Goal: Information Seeking & Learning: Learn about a topic

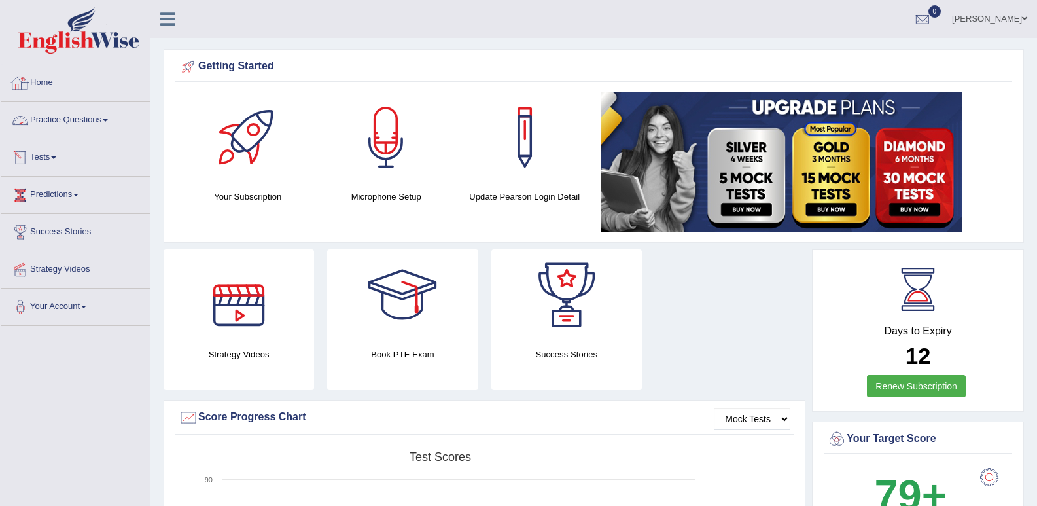
click at [111, 122] on link "Practice Questions" at bounding box center [75, 118] width 149 height 33
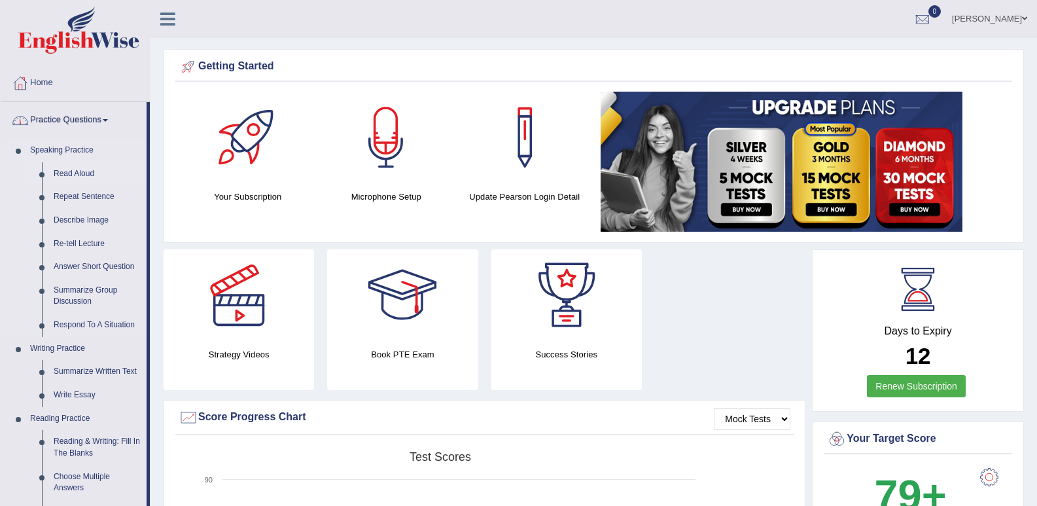
click at [88, 175] on link "Read Aloud" at bounding box center [97, 174] width 99 height 24
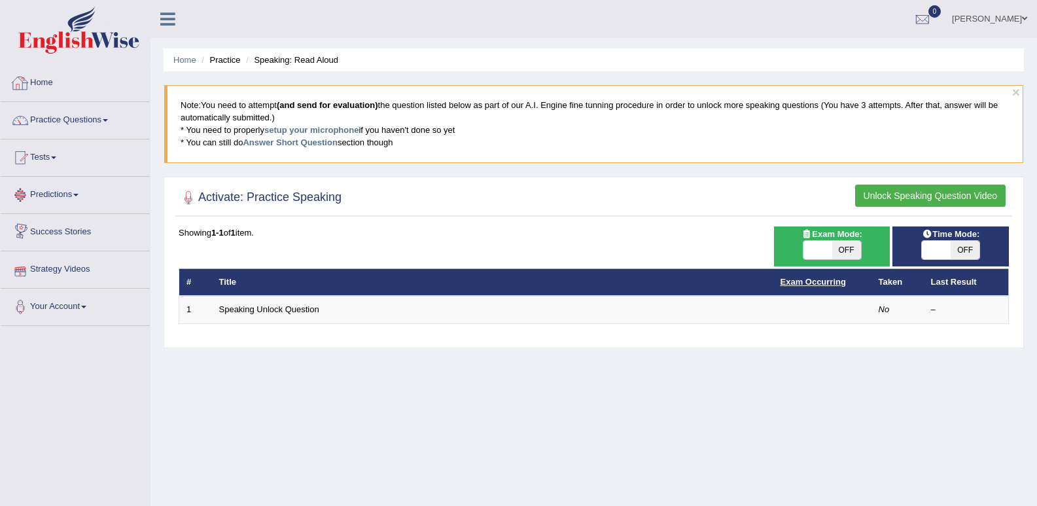
scroll to position [65, 0]
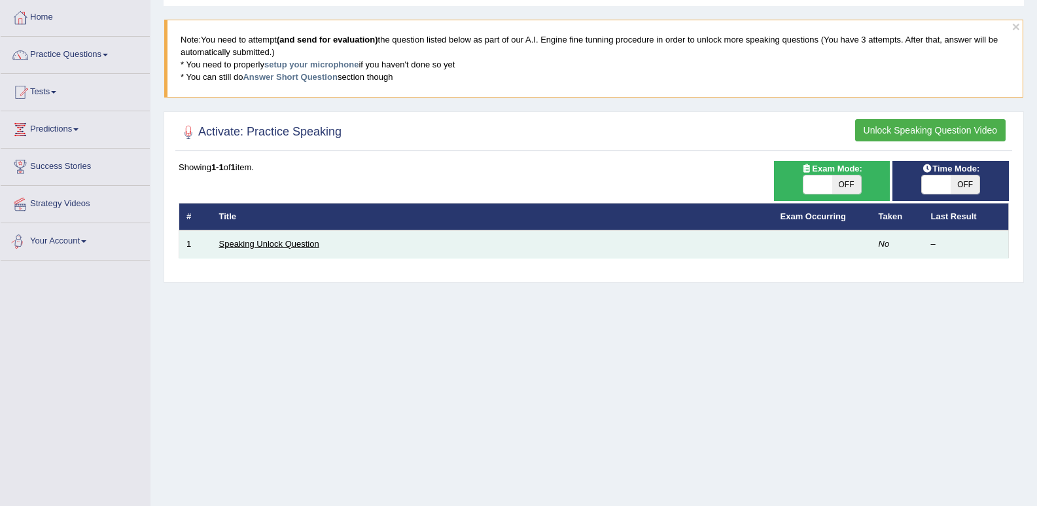
click at [258, 240] on link "Speaking Unlock Question" at bounding box center [269, 244] width 100 height 10
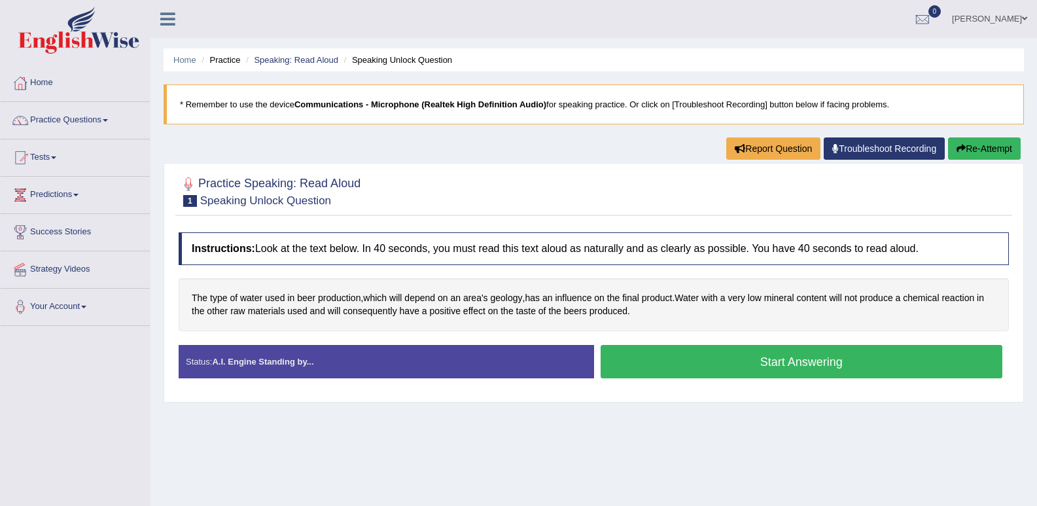
click at [843, 362] on button "Start Answering" at bounding box center [802, 361] width 402 height 33
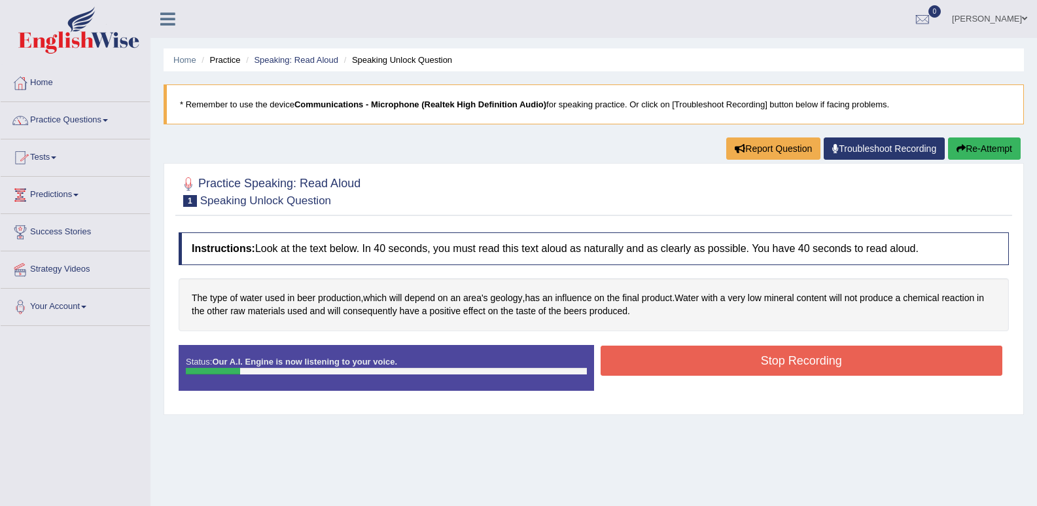
drag, startPoint x: 681, startPoint y: 342, endPoint x: 681, endPoint y: 351, distance: 9.2
click at [681, 344] on div "Instructions: Look at the text below. In 40 seconds, you must read this text al…" at bounding box center [593, 317] width 837 height 182
click at [681, 361] on button "Stop Recording" at bounding box center [802, 360] width 402 height 30
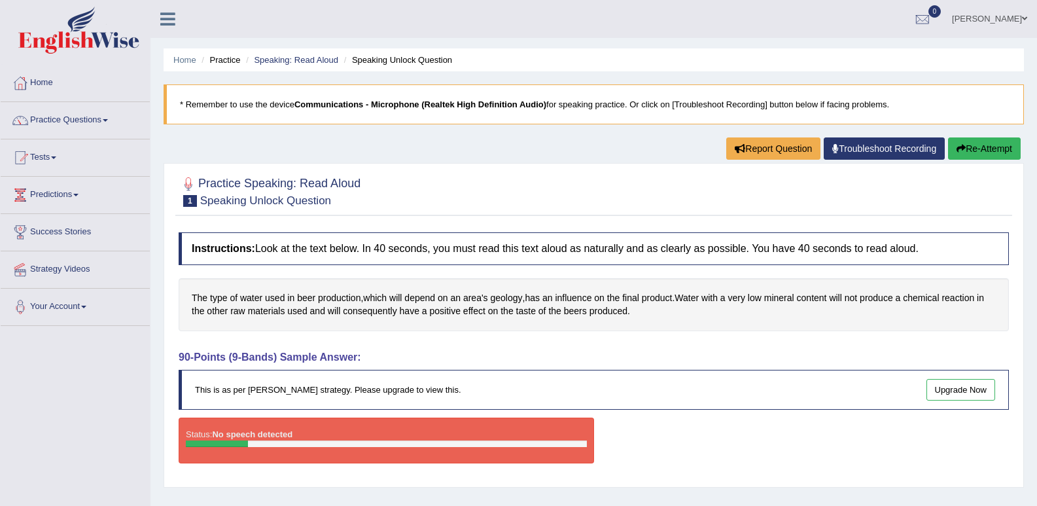
click at [91, 423] on div "Toggle navigation Home Practice Questions Speaking Practice Read Aloud Repeat S…" at bounding box center [518, 340] width 1037 height 681
click at [980, 146] on button "Re-Attempt" at bounding box center [984, 148] width 73 height 22
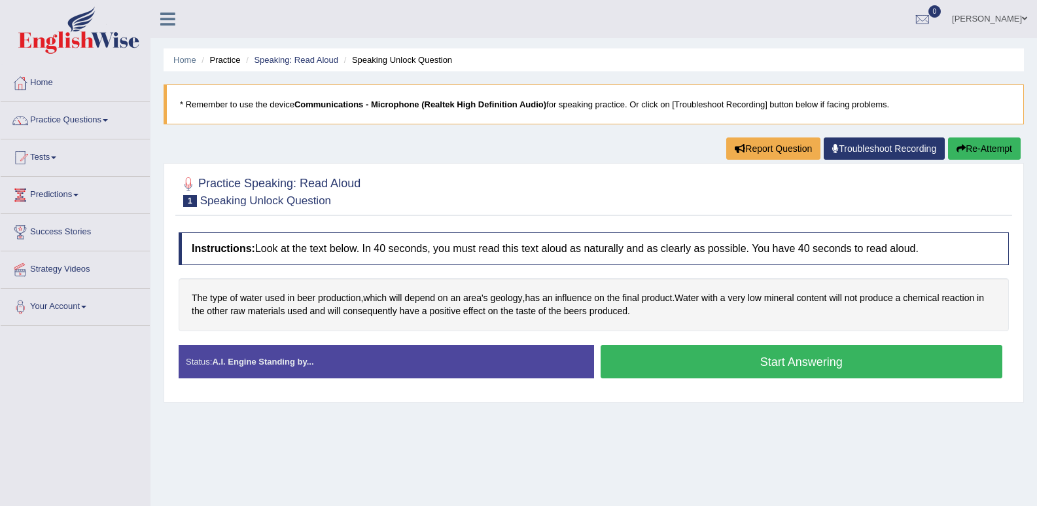
click at [694, 359] on button "Start Answering" at bounding box center [802, 361] width 402 height 33
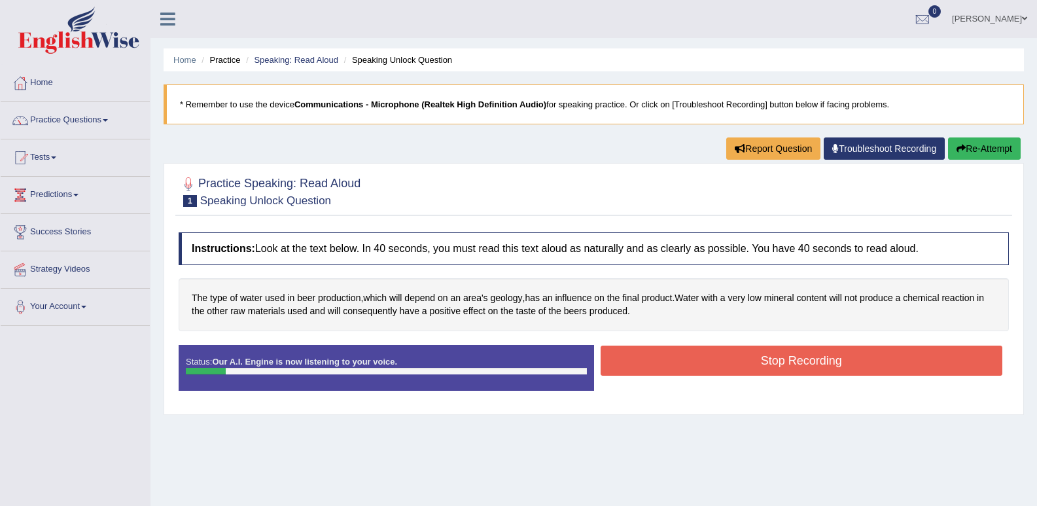
click at [691, 368] on button "Stop Recording" at bounding box center [802, 360] width 402 height 30
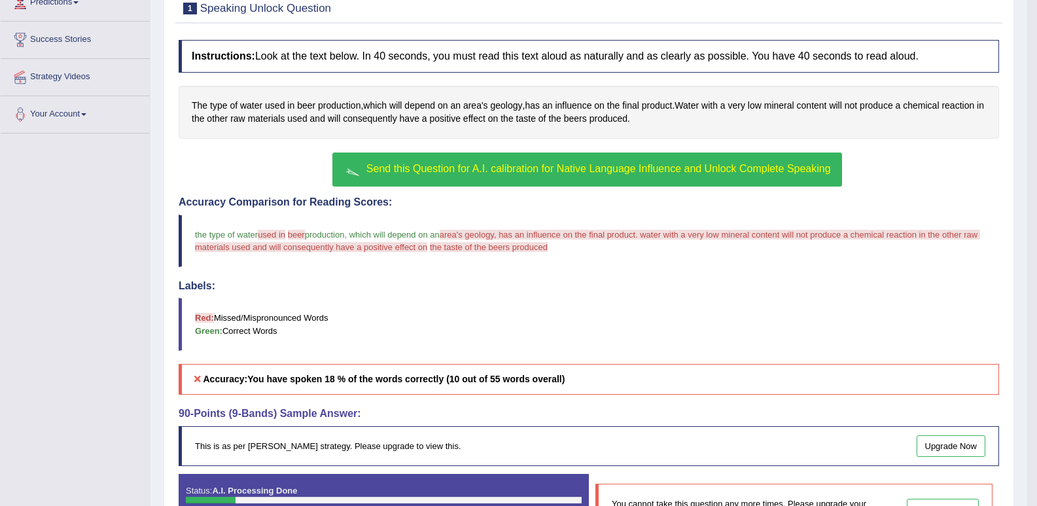
scroll to position [196, 0]
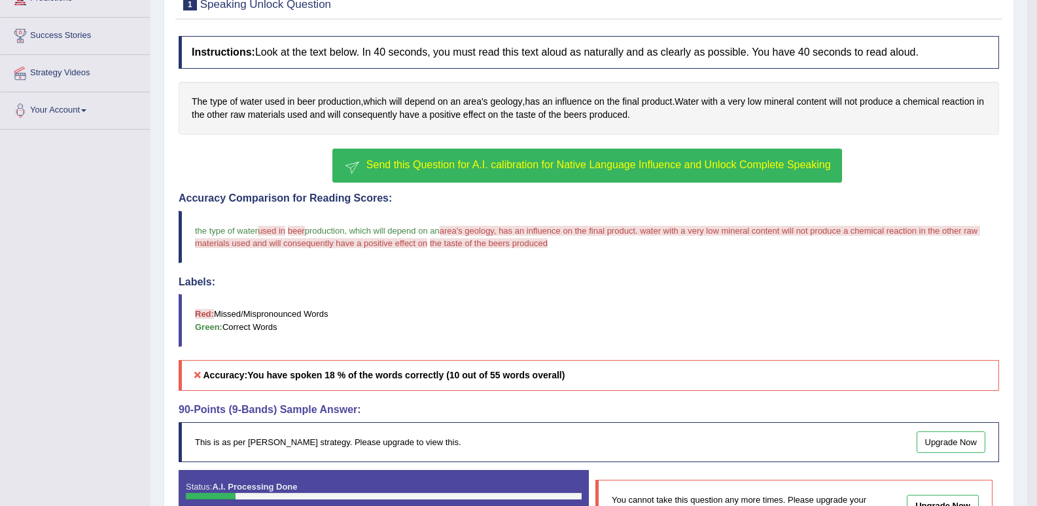
click at [589, 165] on span "Send this Question for A.I. calibration for Native Language Influence and Unloc…" at bounding box center [598, 164] width 465 height 11
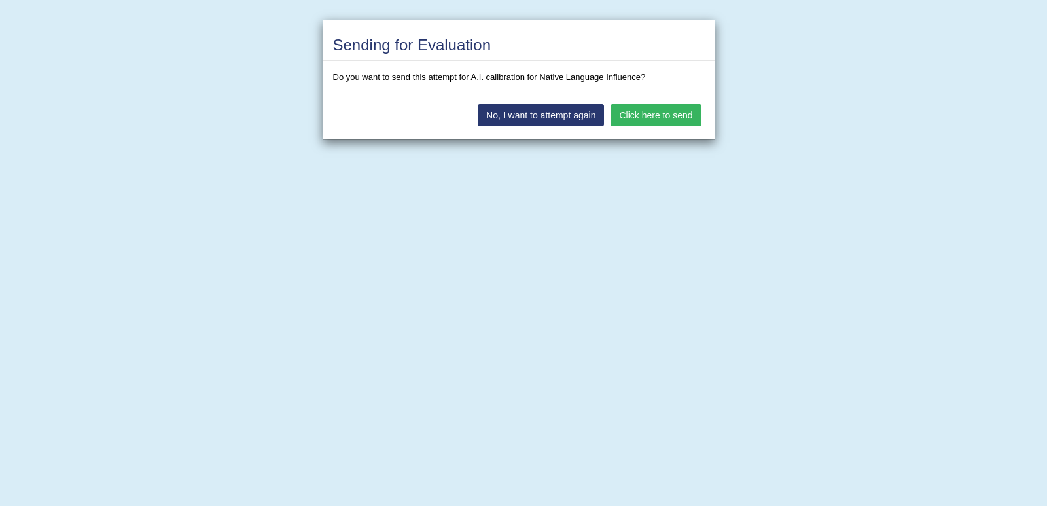
click at [660, 116] on button "Click here to send" at bounding box center [656, 115] width 90 height 22
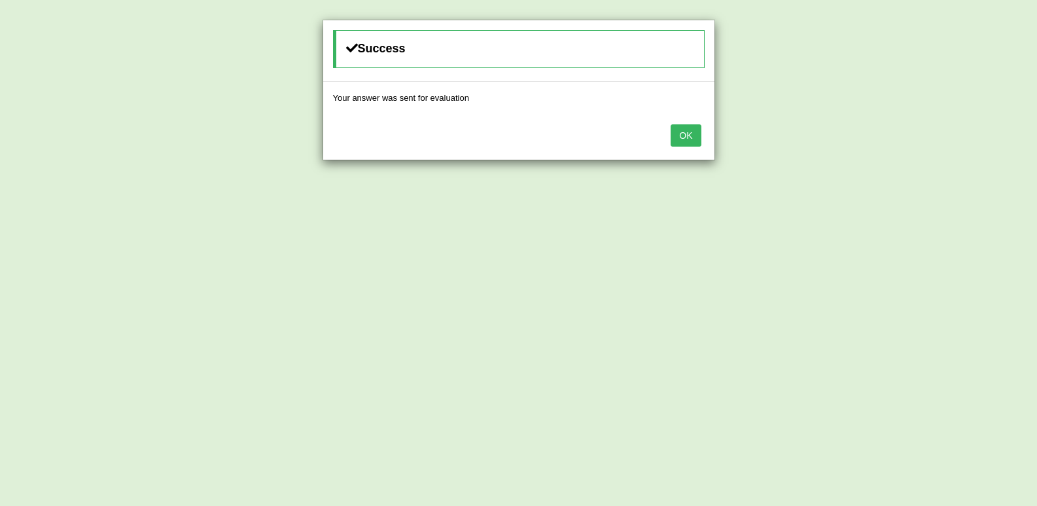
click at [677, 130] on button "OK" at bounding box center [686, 135] width 30 height 22
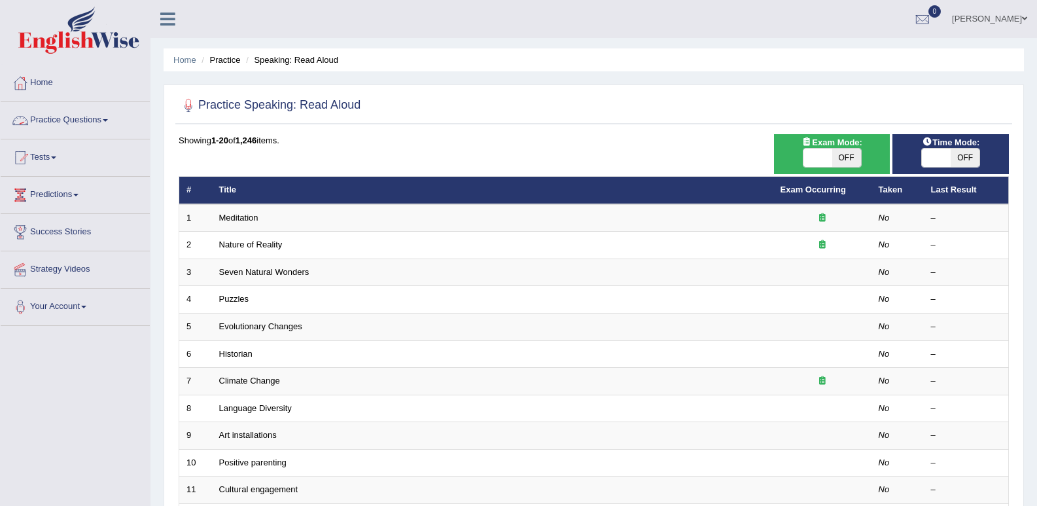
click at [96, 118] on link "Practice Questions" at bounding box center [75, 118] width 149 height 33
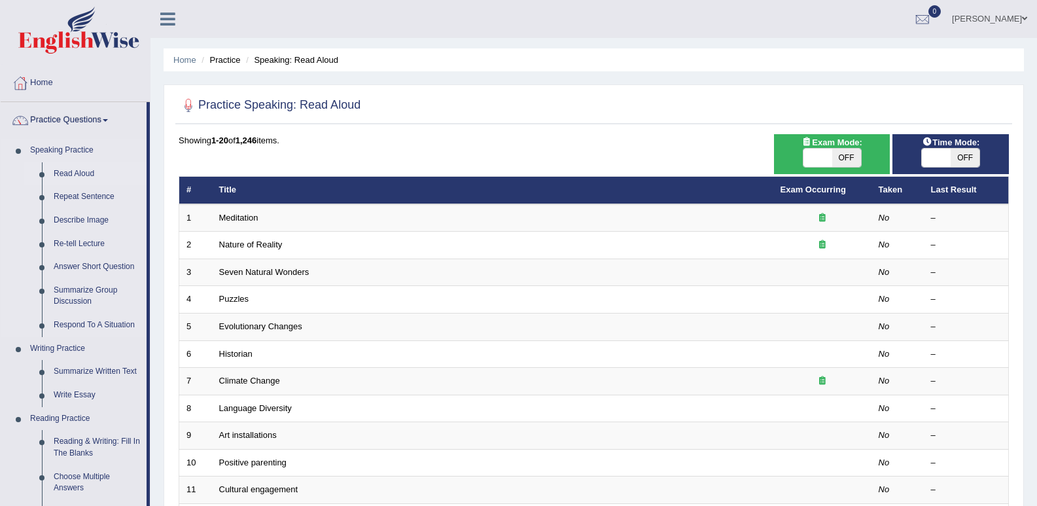
click at [66, 177] on link "Read Aloud" at bounding box center [97, 174] width 99 height 24
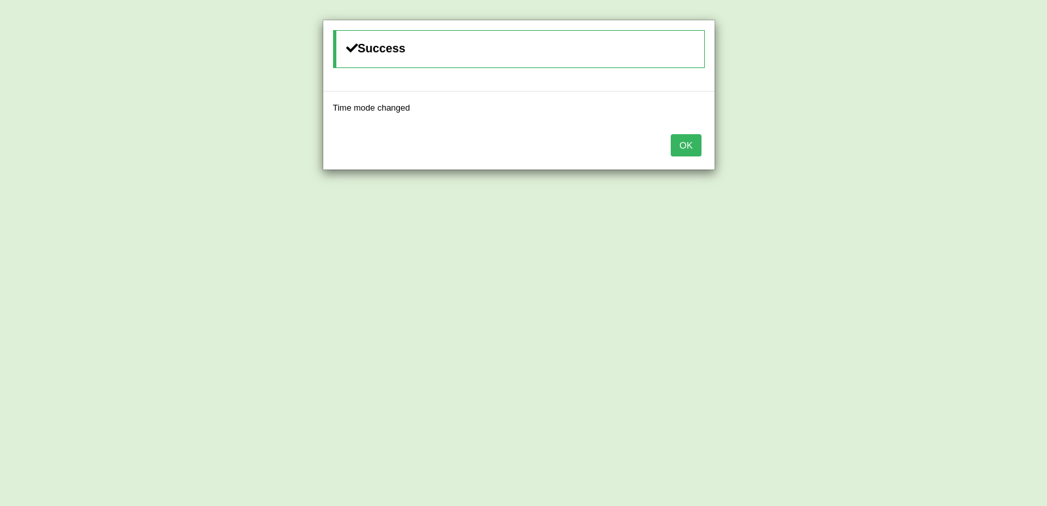
click at [681, 146] on button "OK" at bounding box center [686, 145] width 30 height 22
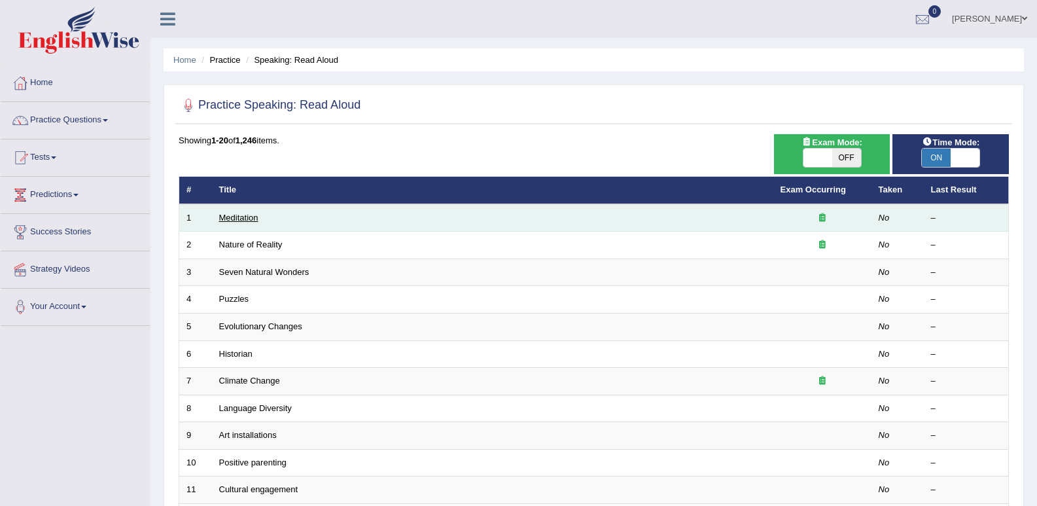
click at [240, 217] on link "Meditation" at bounding box center [238, 218] width 39 height 10
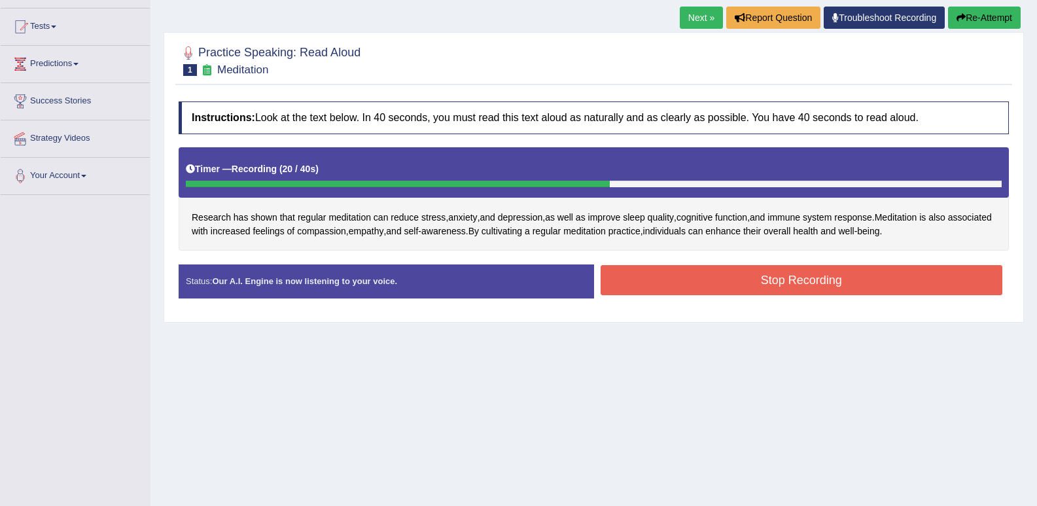
click at [728, 273] on button "Stop Recording" at bounding box center [802, 280] width 402 height 30
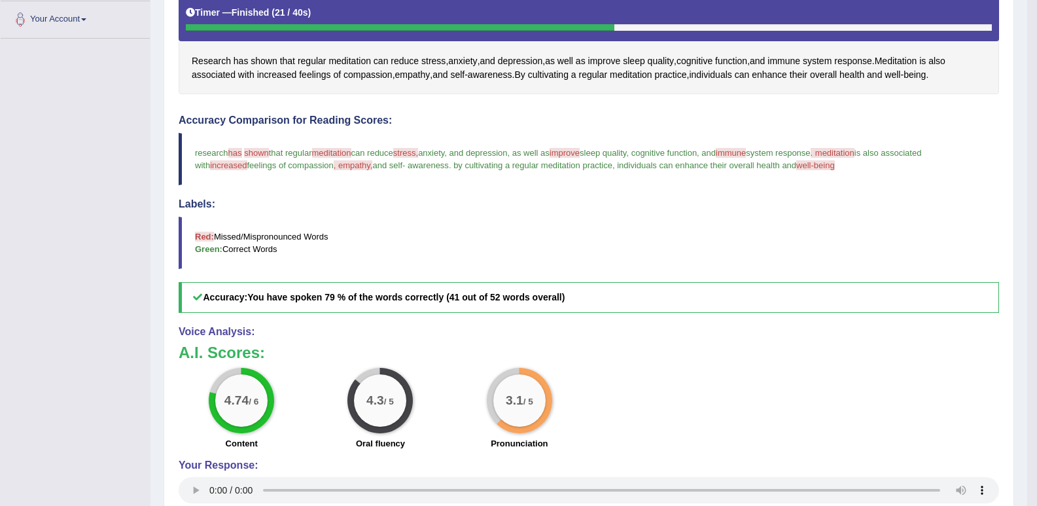
scroll to position [222, 0]
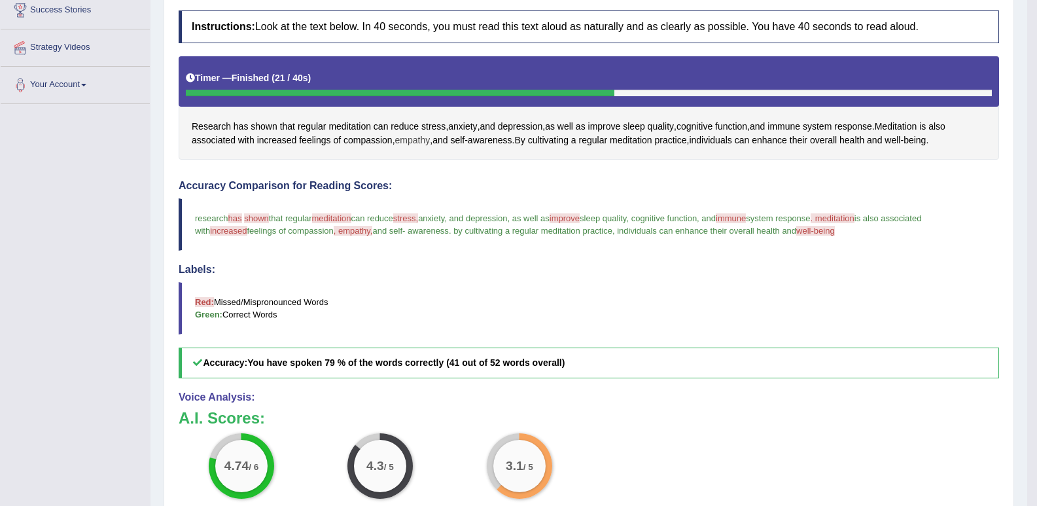
click at [419, 142] on span "empathy" at bounding box center [412, 140] width 35 height 14
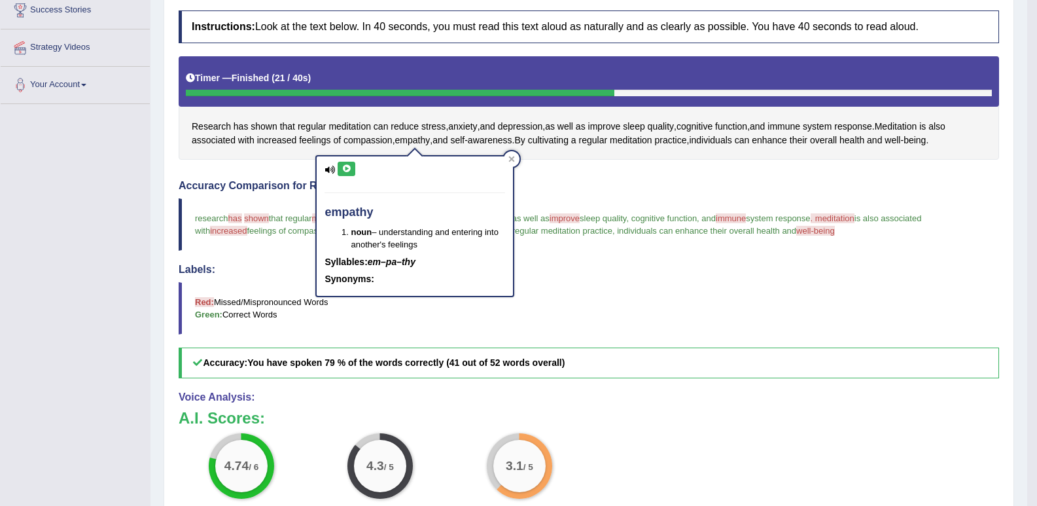
drag, startPoint x: 345, startPoint y: 167, endPoint x: 317, endPoint y: 221, distance: 60.6
click at [344, 169] on icon at bounding box center [347, 169] width 10 height 8
click at [708, 291] on blockquote "Red: Missed/Mispronounced Words Green: Correct Words" at bounding box center [589, 308] width 821 height 52
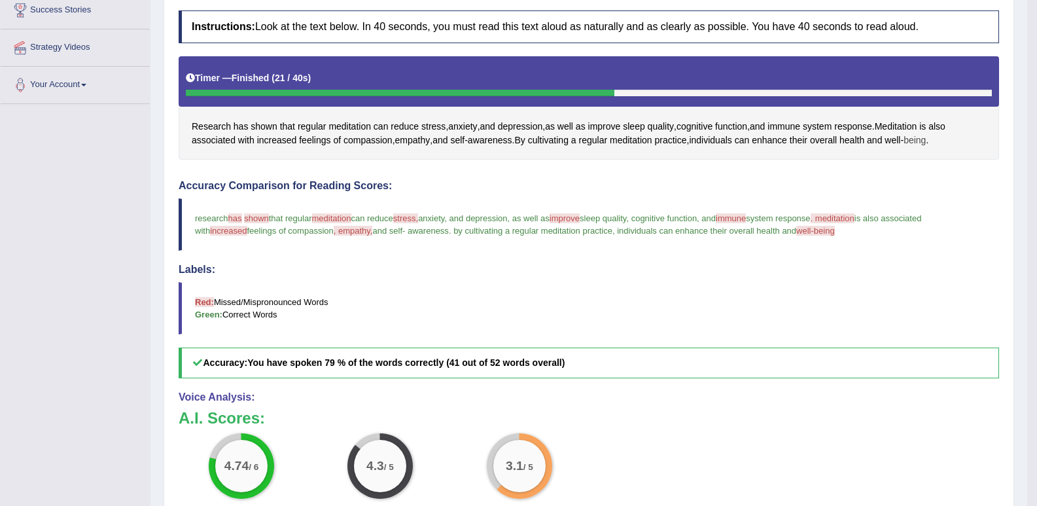
click at [917, 141] on span "being" at bounding box center [915, 140] width 22 height 14
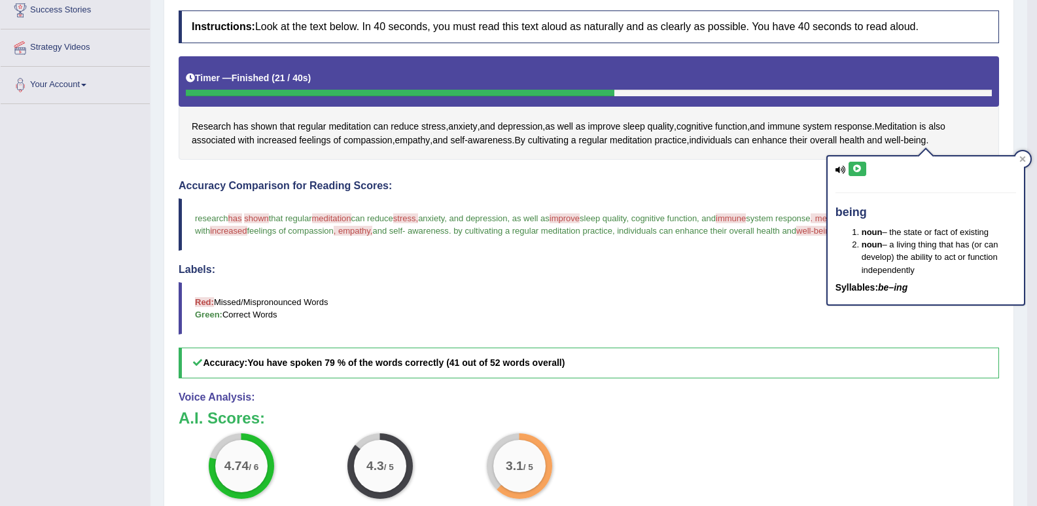
click at [860, 169] on icon at bounding box center [858, 169] width 10 height 8
click at [613, 387] on div "Instructions: Look at the text below. In 40 seconds, you must read this text al…" at bounding box center [588, 328] width 827 height 648
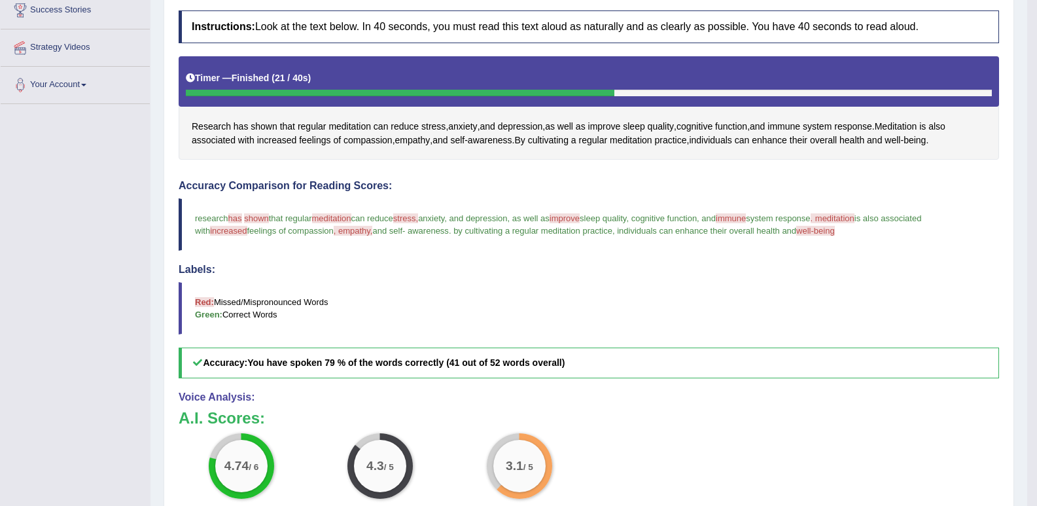
click at [598, 306] on blockquote "Red: Missed/Mispronounced Words Green: Correct Words" at bounding box center [589, 308] width 821 height 52
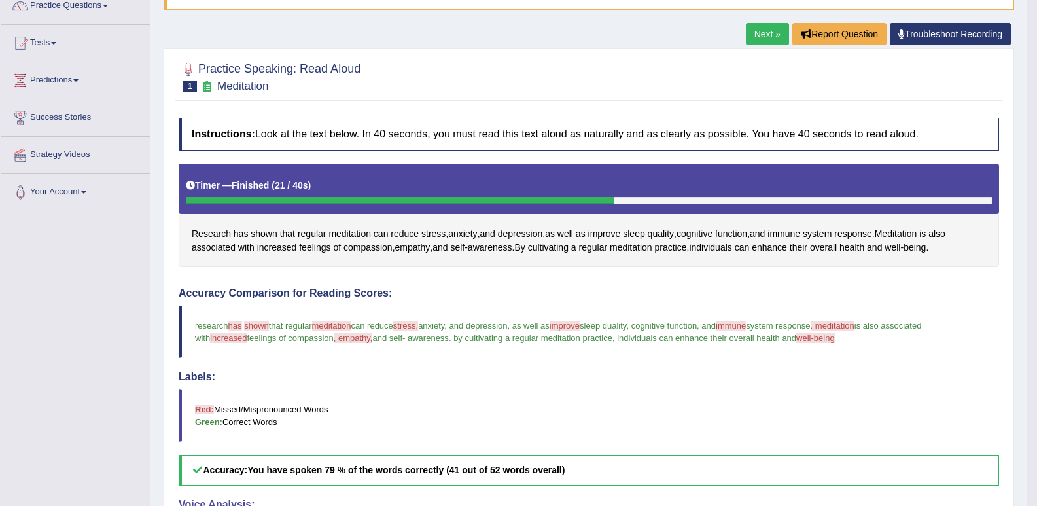
scroll to position [91, 0]
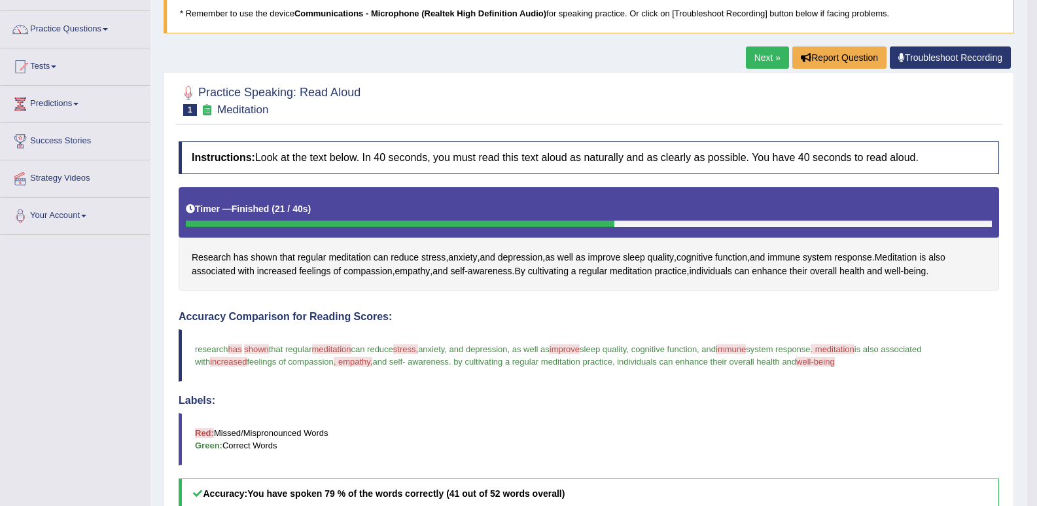
click at [760, 54] on link "Next »" at bounding box center [767, 57] width 43 height 22
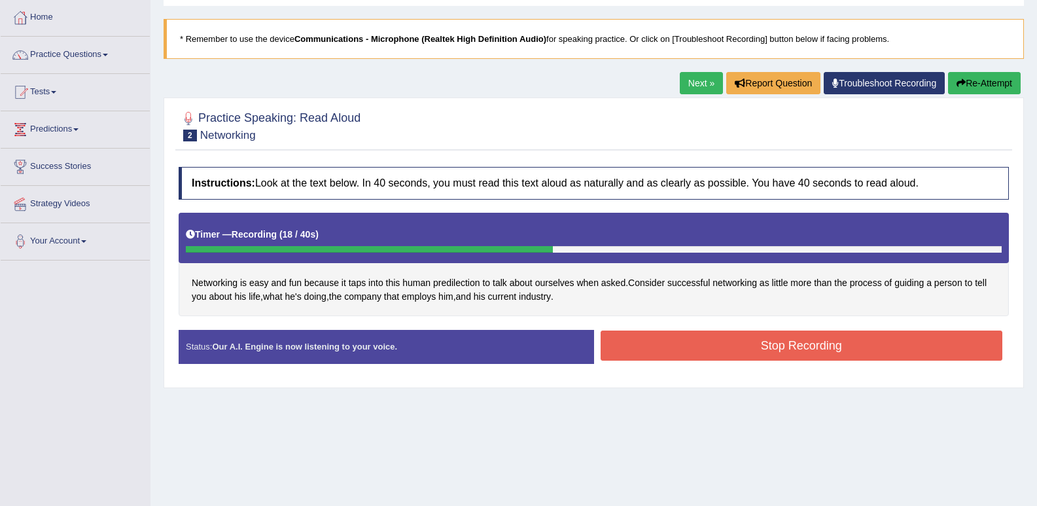
click at [721, 351] on button "Stop Recording" at bounding box center [802, 345] width 402 height 30
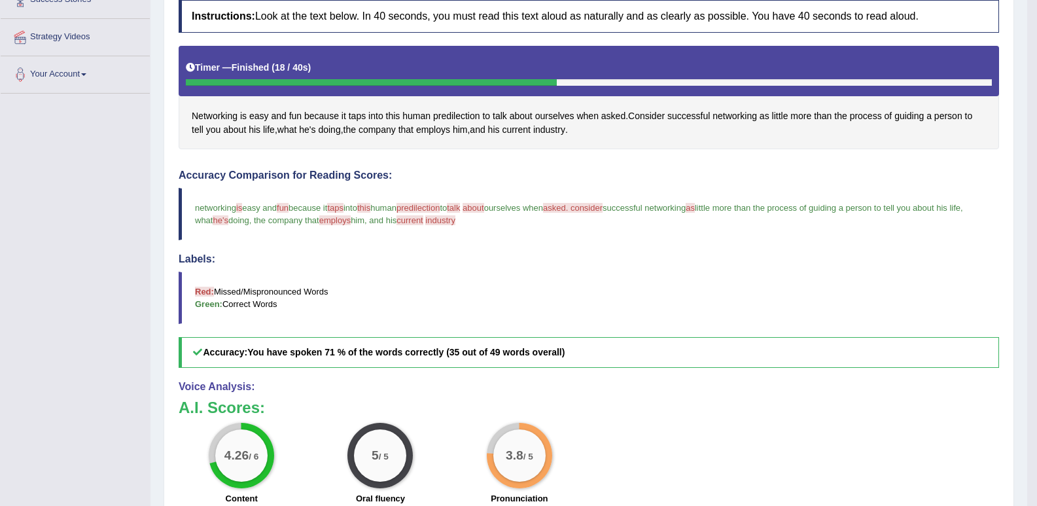
scroll to position [262, 0]
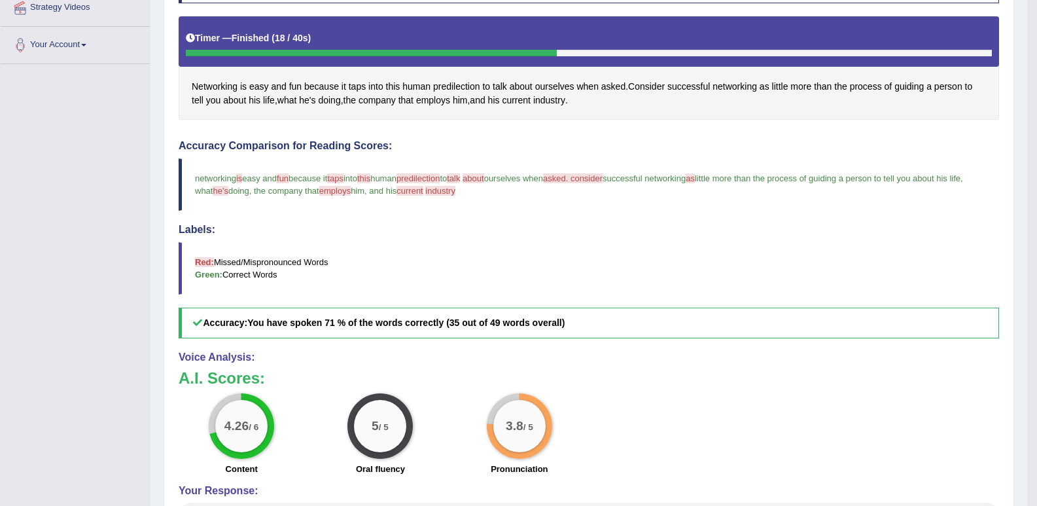
click at [241, 178] on span "is" at bounding box center [239, 178] width 6 height 10
click at [244, 85] on span "is" at bounding box center [243, 87] width 7 height 14
click at [243, 116] on button at bounding box center [249, 116] width 18 height 14
click at [246, 116] on icon at bounding box center [249, 116] width 10 height 8
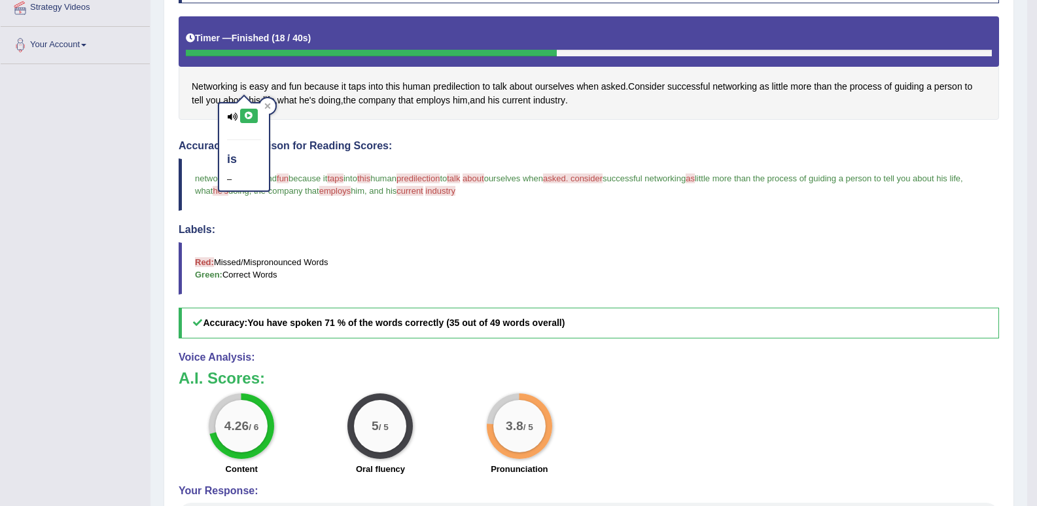
click at [246, 116] on icon at bounding box center [249, 116] width 10 height 8
click at [268, 106] on icon at bounding box center [267, 106] width 6 height 6
click at [295, 86] on span "fun" at bounding box center [295, 87] width 12 height 14
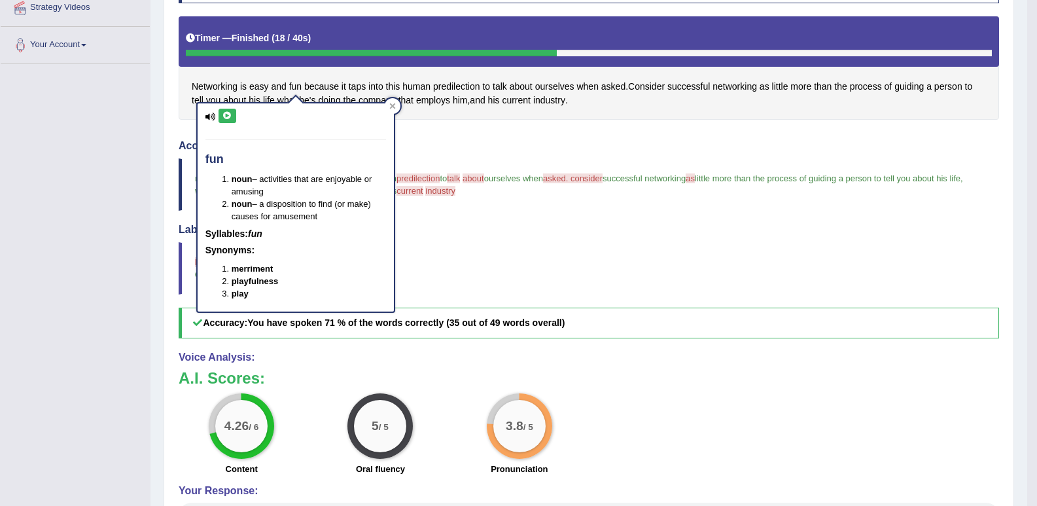
click at [228, 116] on icon at bounding box center [227, 116] width 10 height 8
click at [452, 83] on span "predilection" at bounding box center [456, 87] width 47 height 14
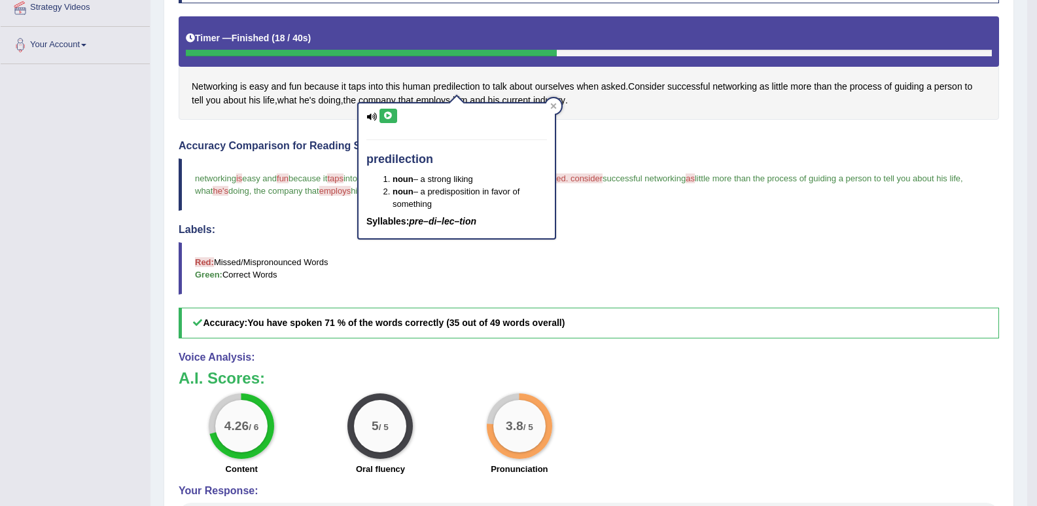
click at [385, 116] on icon at bounding box center [388, 116] width 10 height 8
click at [358, 88] on span "taps" at bounding box center [357, 87] width 17 height 14
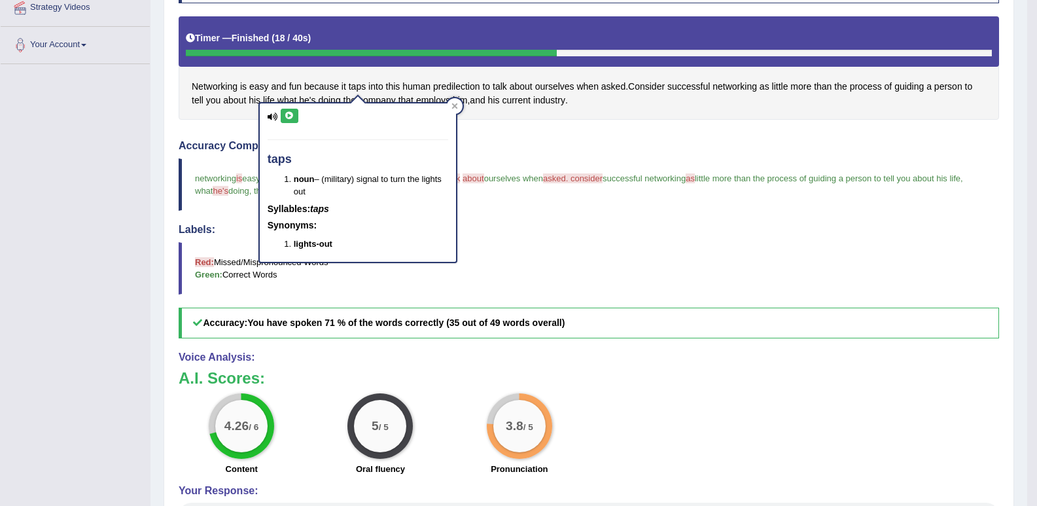
click at [289, 116] on icon at bounding box center [290, 116] width 10 height 8
click at [452, 103] on icon at bounding box center [455, 106] width 6 height 6
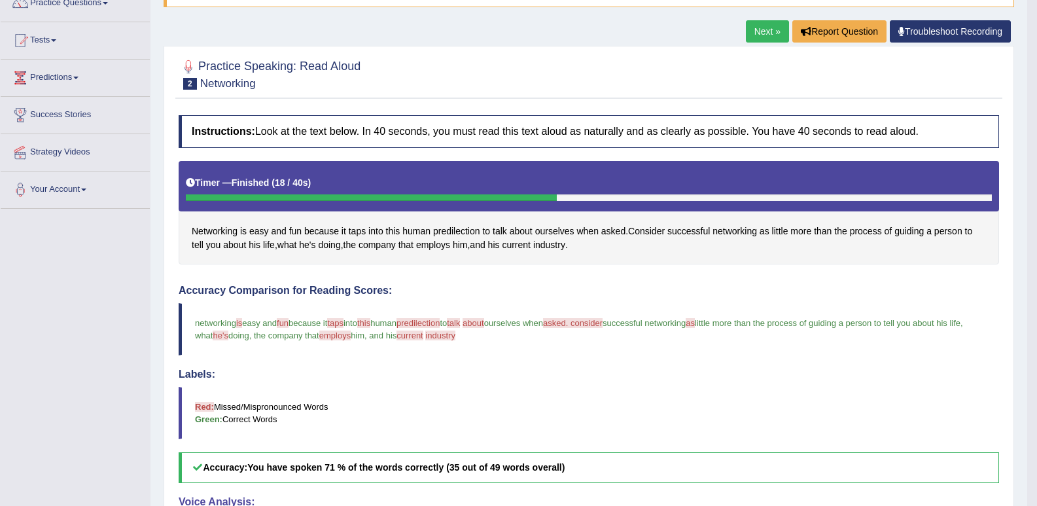
scroll to position [0, 0]
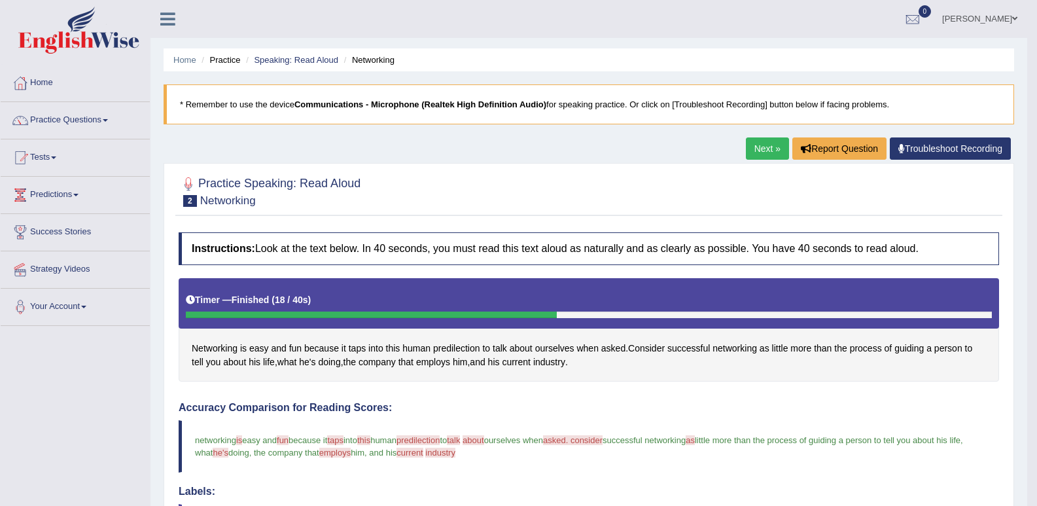
click at [758, 144] on link "Next »" at bounding box center [767, 148] width 43 height 22
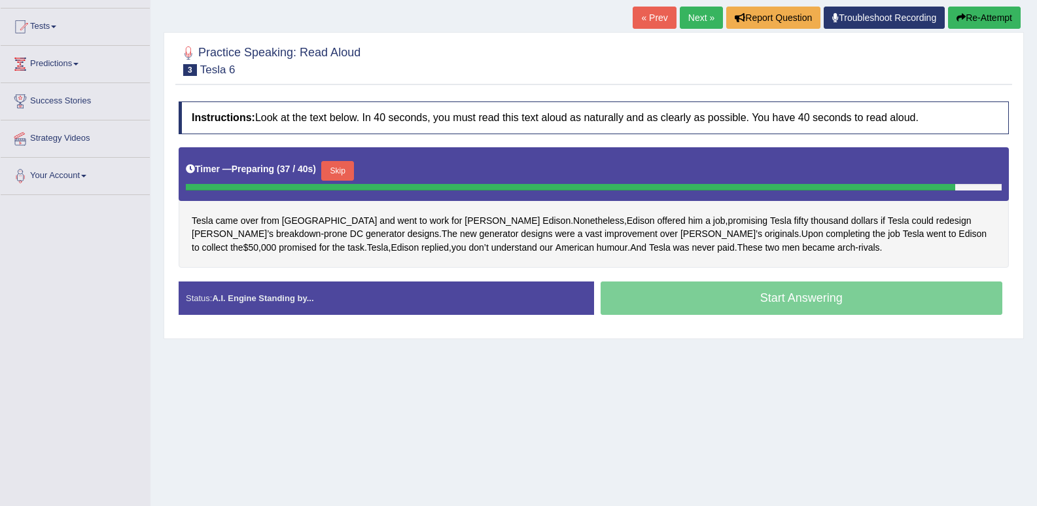
click at [690, 308] on div "Start Answering" at bounding box center [802, 299] width 416 height 37
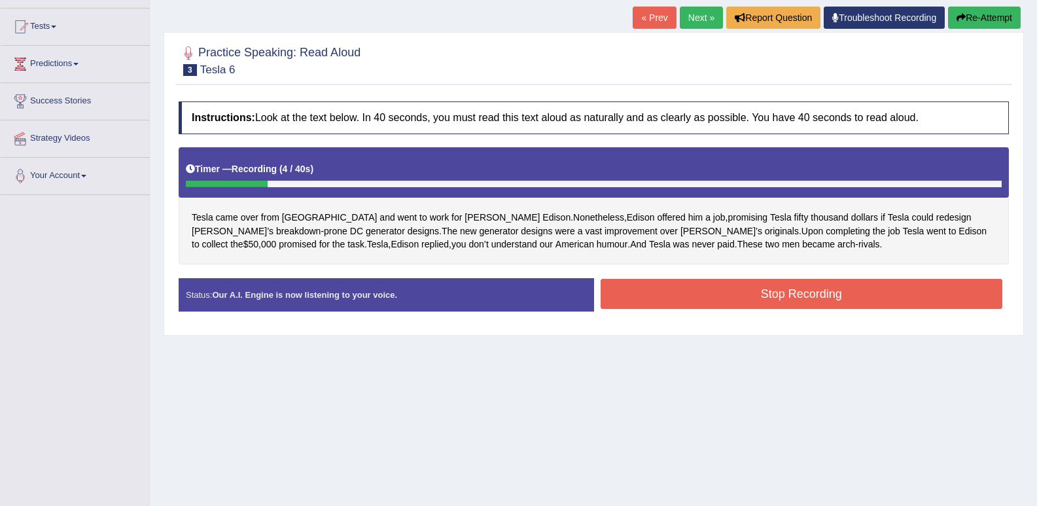
click at [737, 291] on button "Stop Recording" at bounding box center [802, 294] width 402 height 30
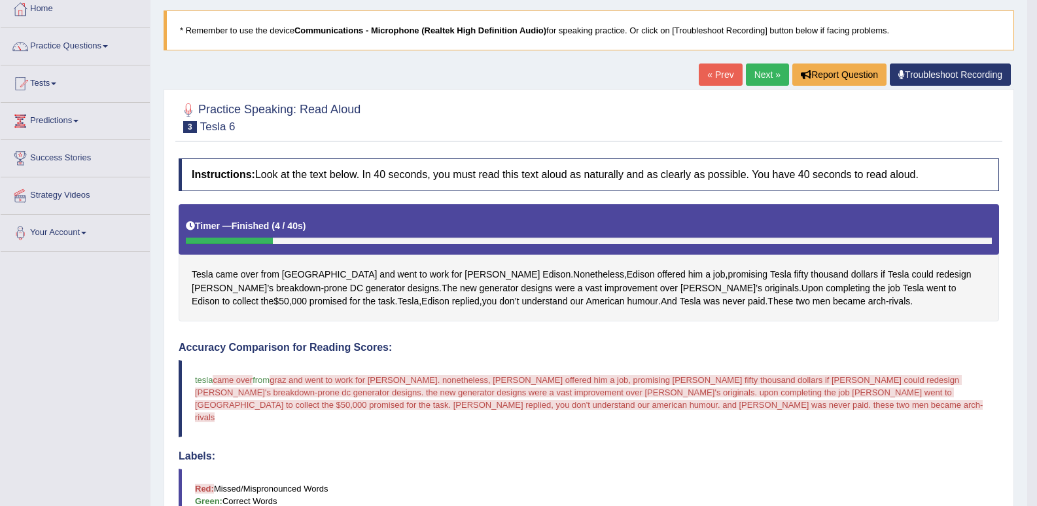
scroll to position [65, 0]
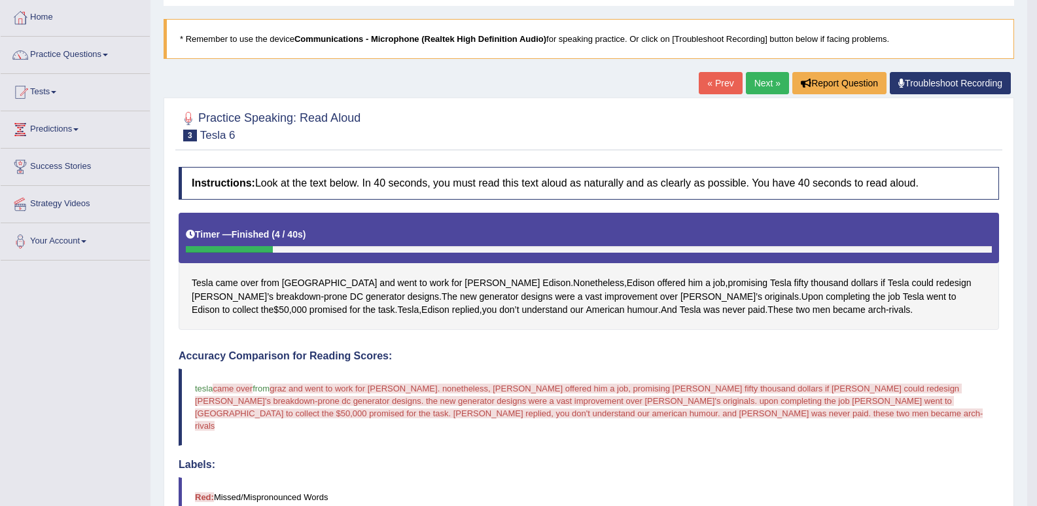
click at [715, 83] on link "« Prev" at bounding box center [720, 83] width 43 height 22
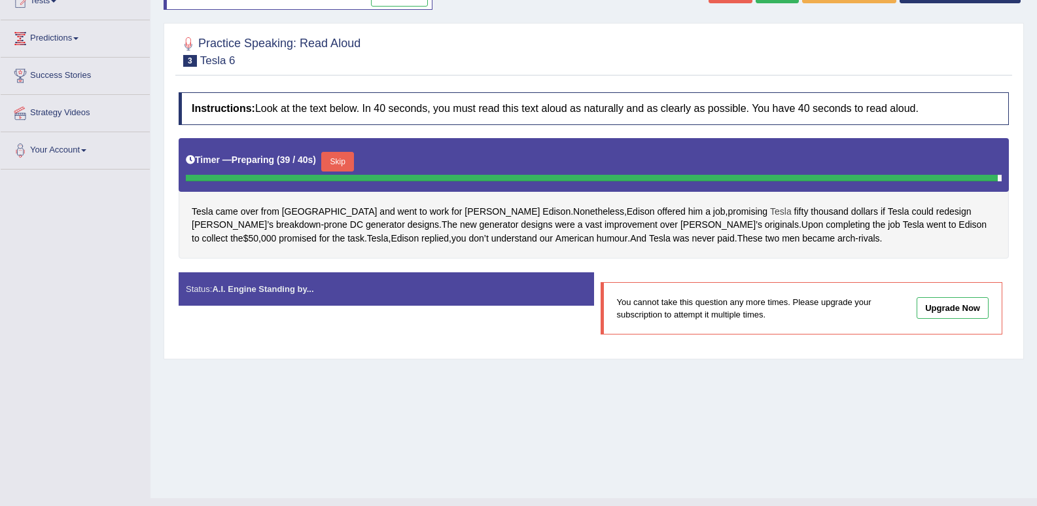
scroll to position [181, 0]
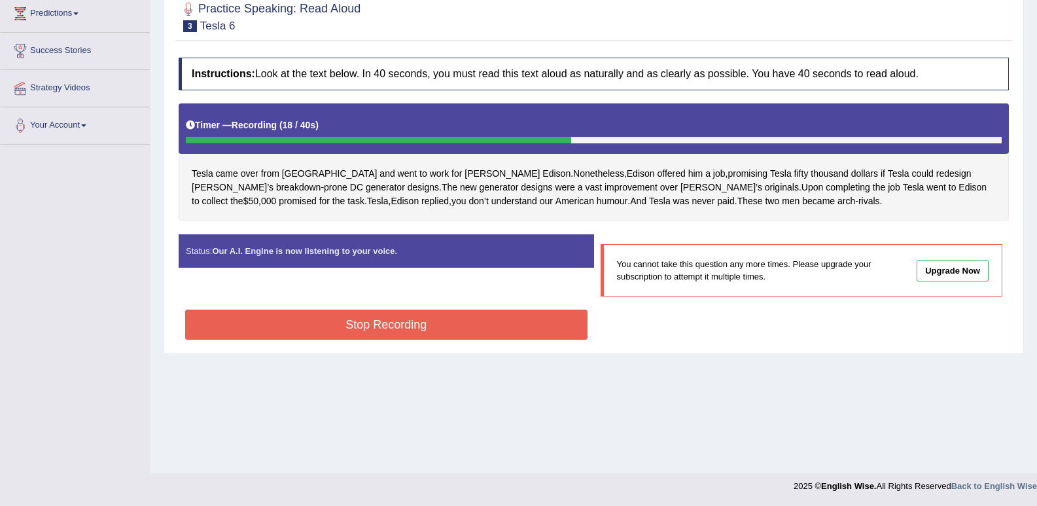
drag, startPoint x: 344, startPoint y: 328, endPoint x: 334, endPoint y: 313, distance: 18.3
click at [344, 328] on button "Stop Recording" at bounding box center [386, 325] width 402 height 30
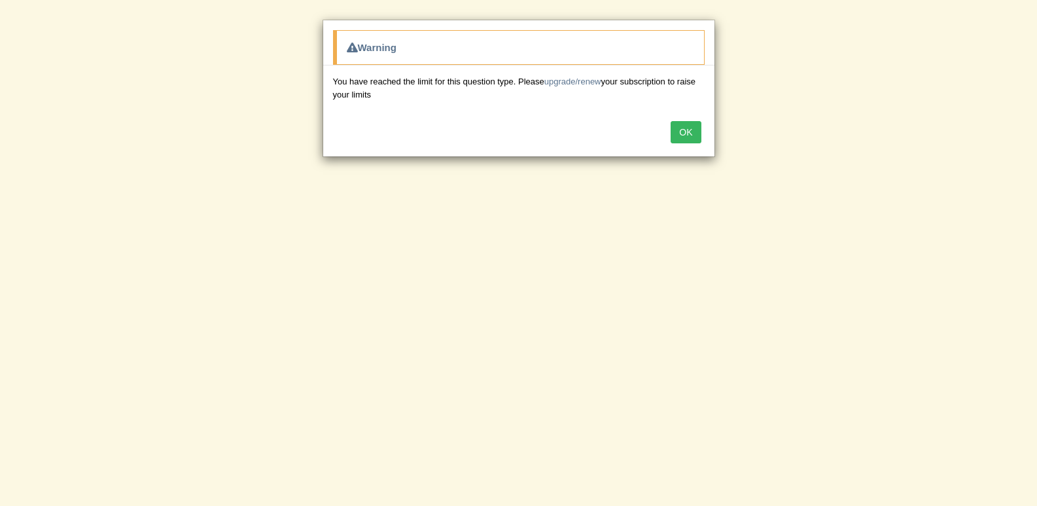
drag, startPoint x: 686, startPoint y: 143, endPoint x: 690, endPoint y: 137, distance: 7.6
click at [689, 139] on div "OK" at bounding box center [518, 134] width 391 height 46
drag, startPoint x: 691, startPoint y: 129, endPoint x: 681, endPoint y: 138, distance: 13.9
click at [688, 132] on button "OK" at bounding box center [686, 132] width 30 height 22
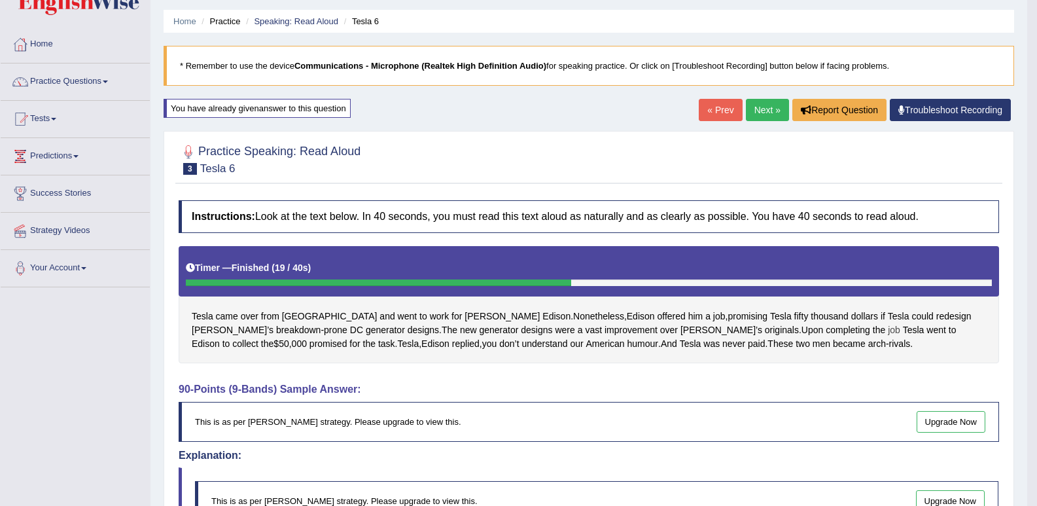
scroll to position [27, 0]
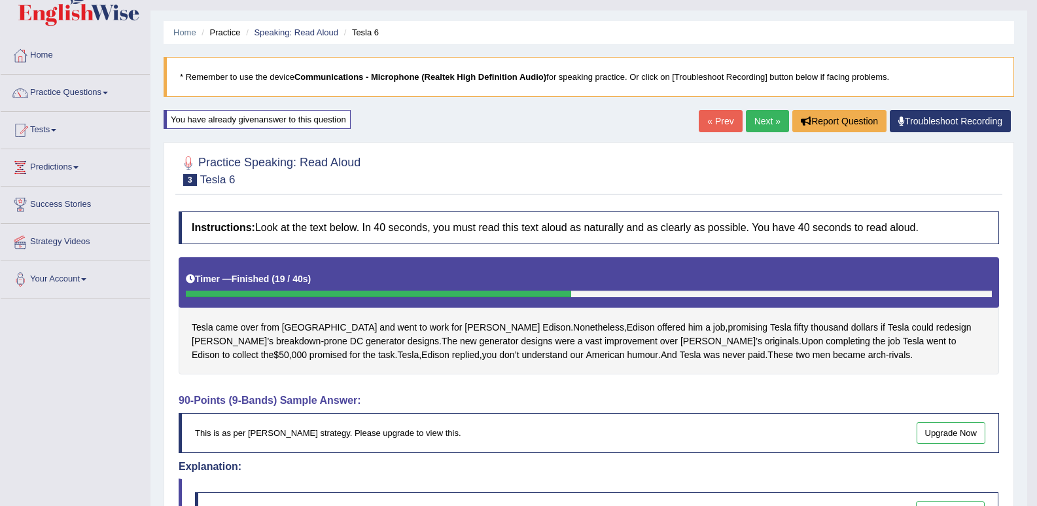
click at [752, 122] on link "Next »" at bounding box center [767, 121] width 43 height 22
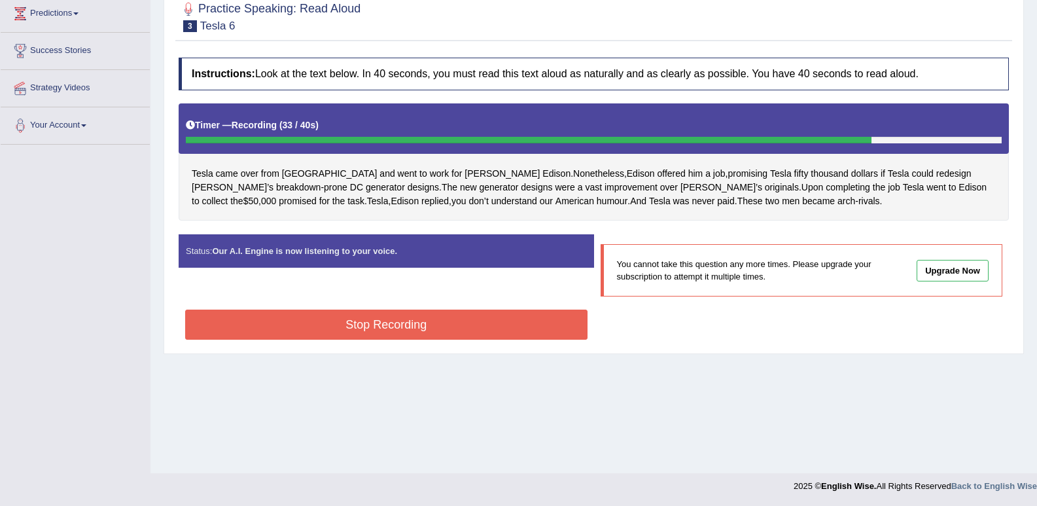
click at [376, 335] on button "Stop Recording" at bounding box center [386, 325] width 402 height 30
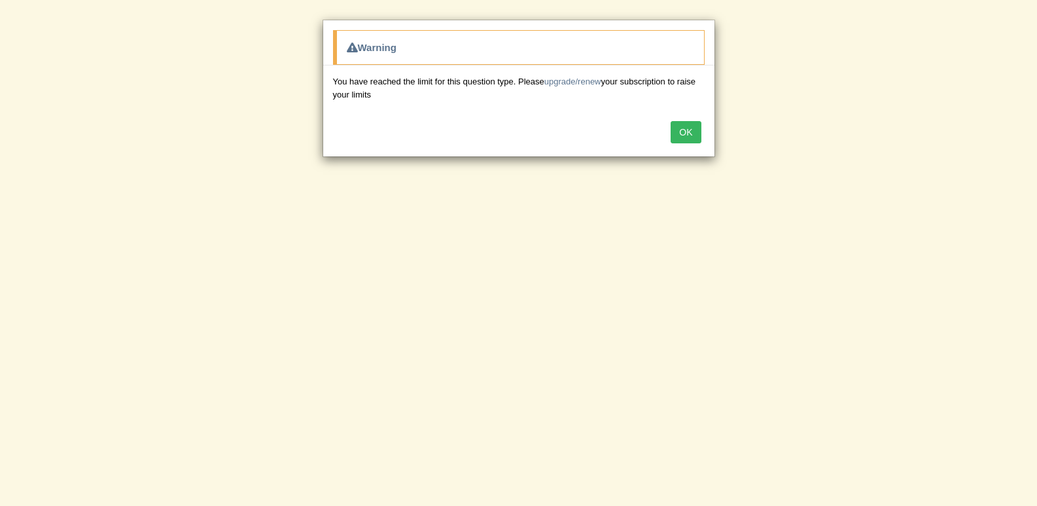
click at [682, 128] on button "OK" at bounding box center [686, 132] width 30 height 22
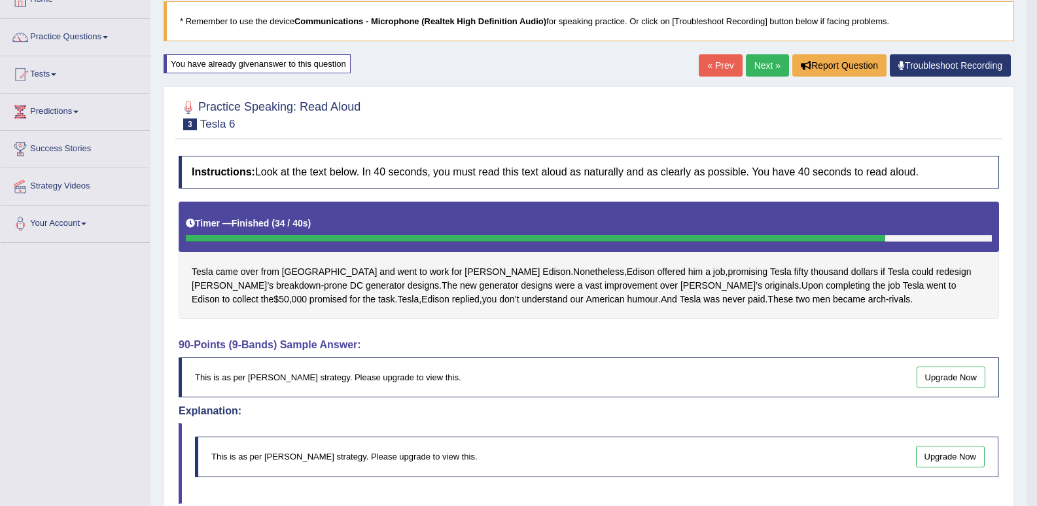
scroll to position [50, 0]
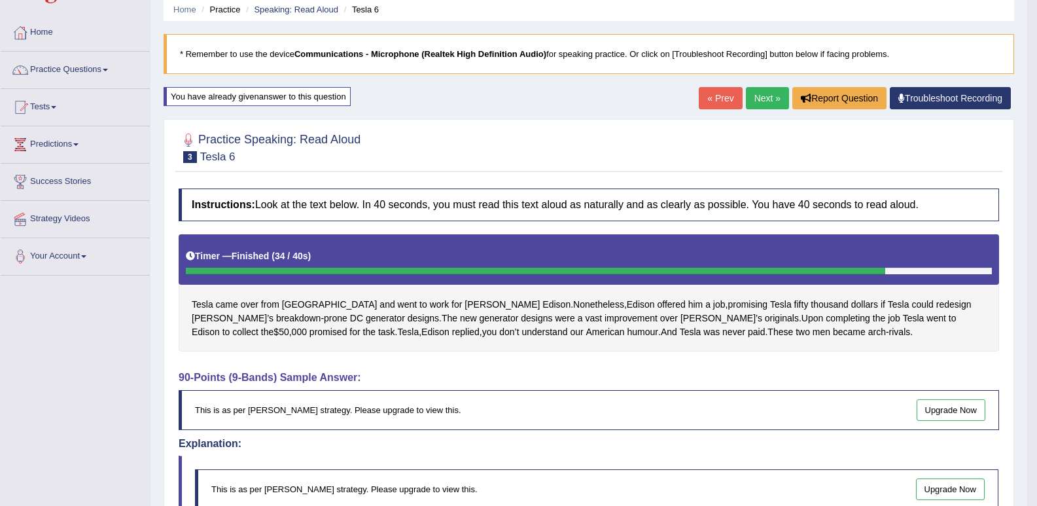
click at [768, 94] on link "Next »" at bounding box center [767, 98] width 43 height 22
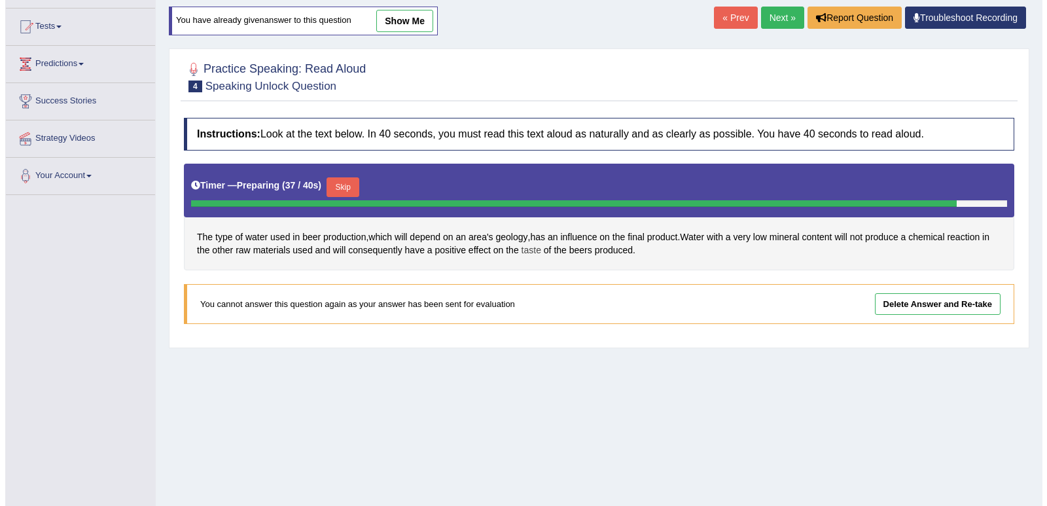
scroll to position [181, 0]
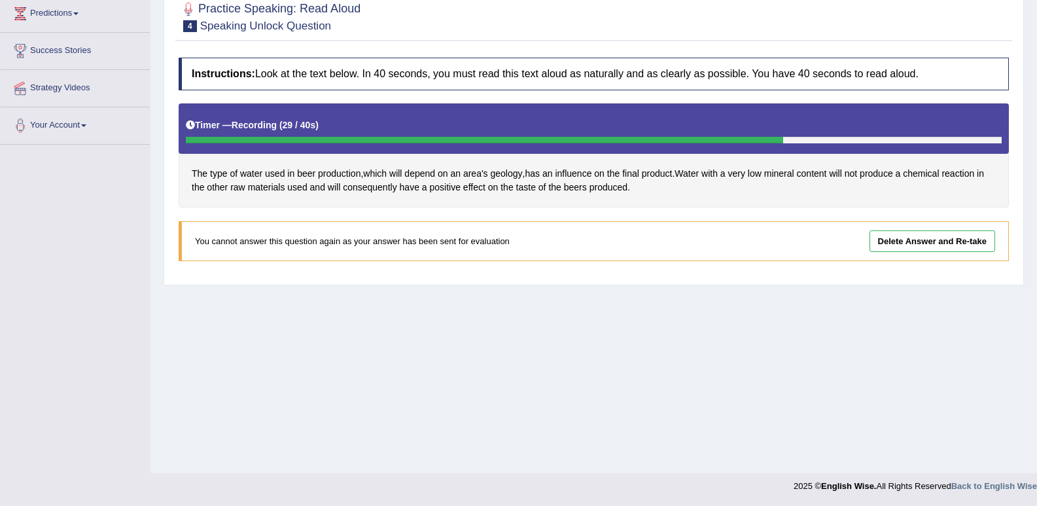
click at [899, 241] on link "Delete Answer and Re-take" at bounding box center [933, 241] width 126 height 22
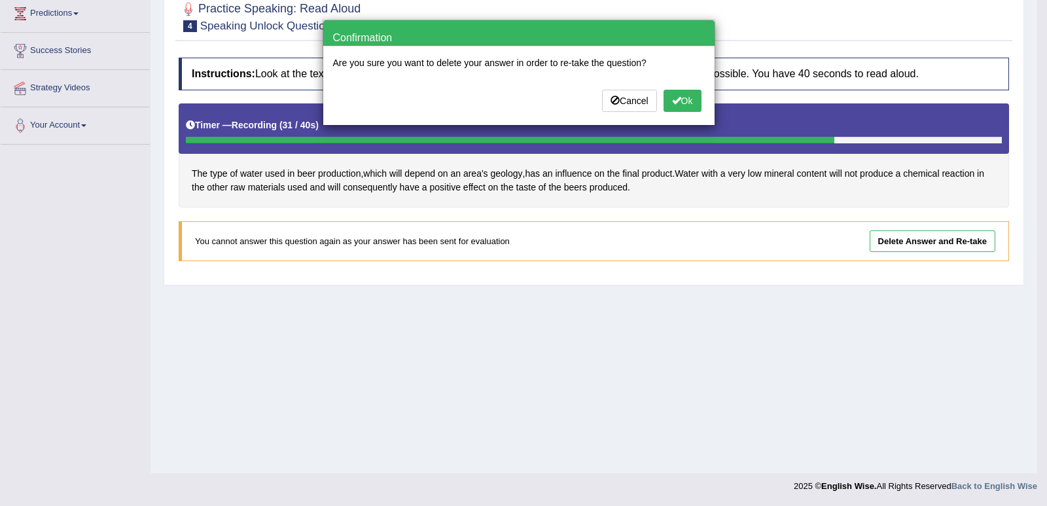
click at [680, 96] on button "Ok" at bounding box center [683, 101] width 38 height 22
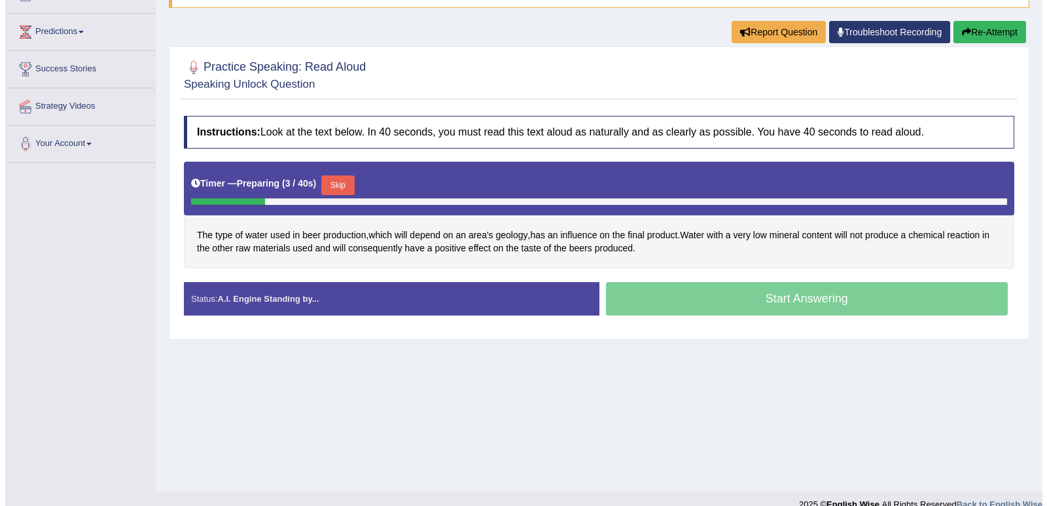
scroll to position [181, 0]
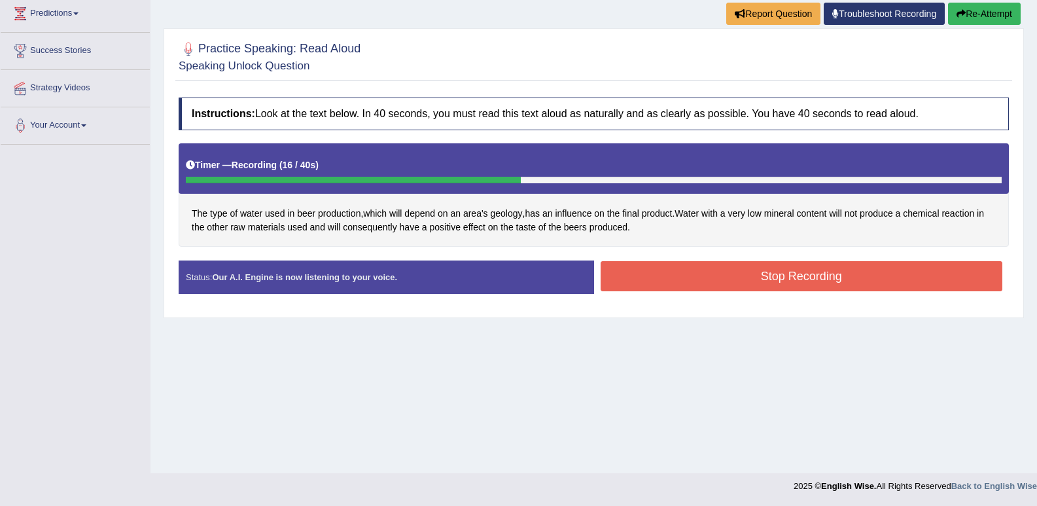
click at [702, 284] on button "Stop Recording" at bounding box center [802, 276] width 402 height 30
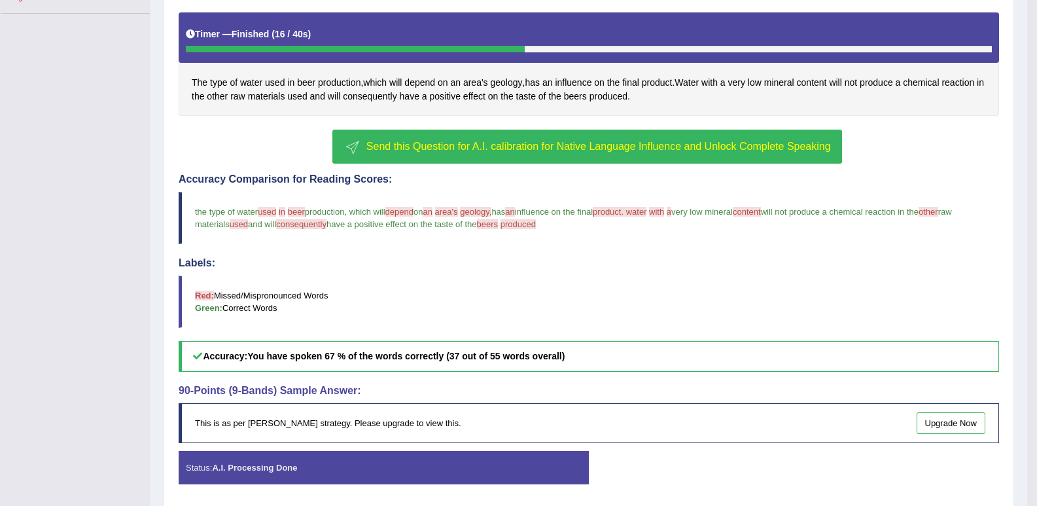
scroll to position [247, 0]
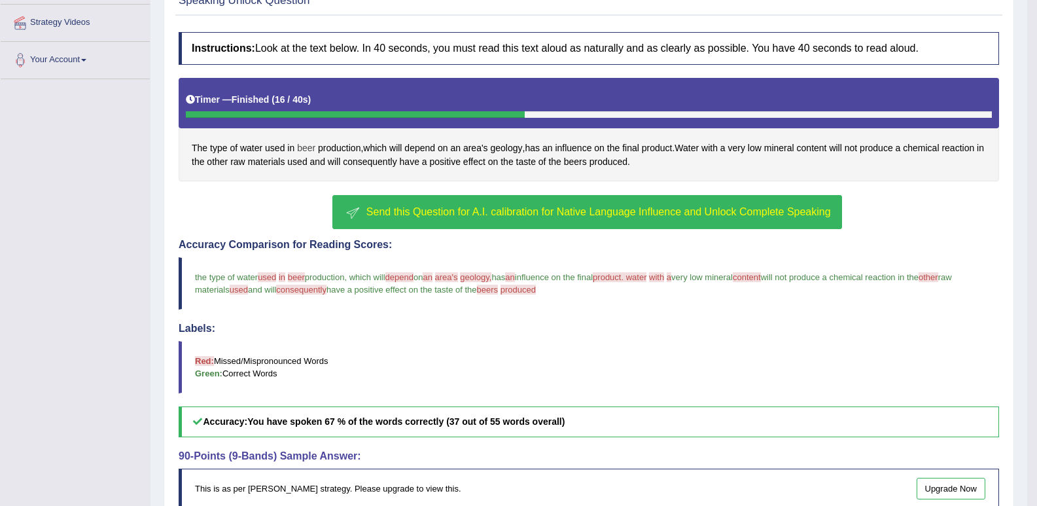
click at [308, 149] on span "beer" at bounding box center [306, 148] width 18 height 14
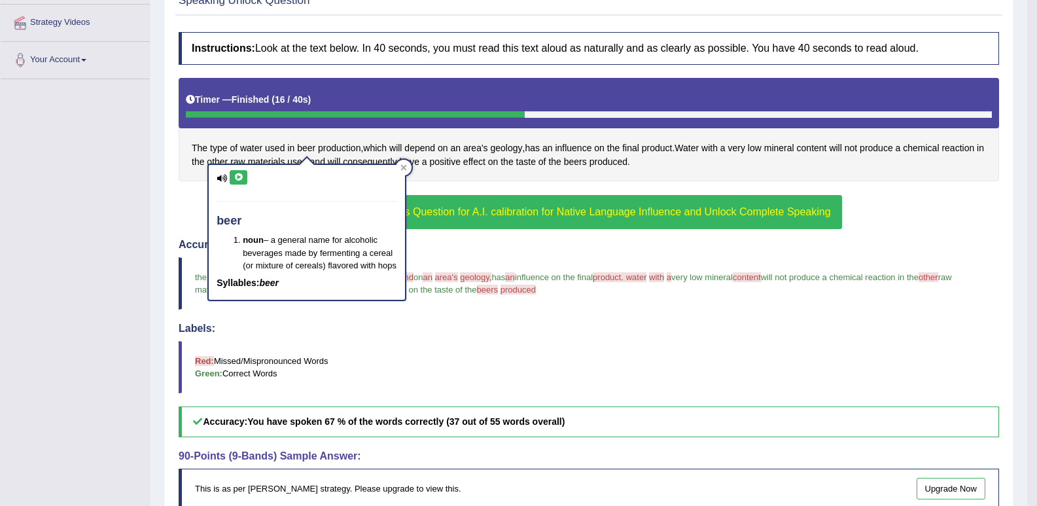
click at [240, 177] on icon at bounding box center [239, 177] width 10 height 8
click at [242, 176] on icon at bounding box center [239, 177] width 10 height 8
click at [480, 147] on span "area's" at bounding box center [475, 148] width 25 height 14
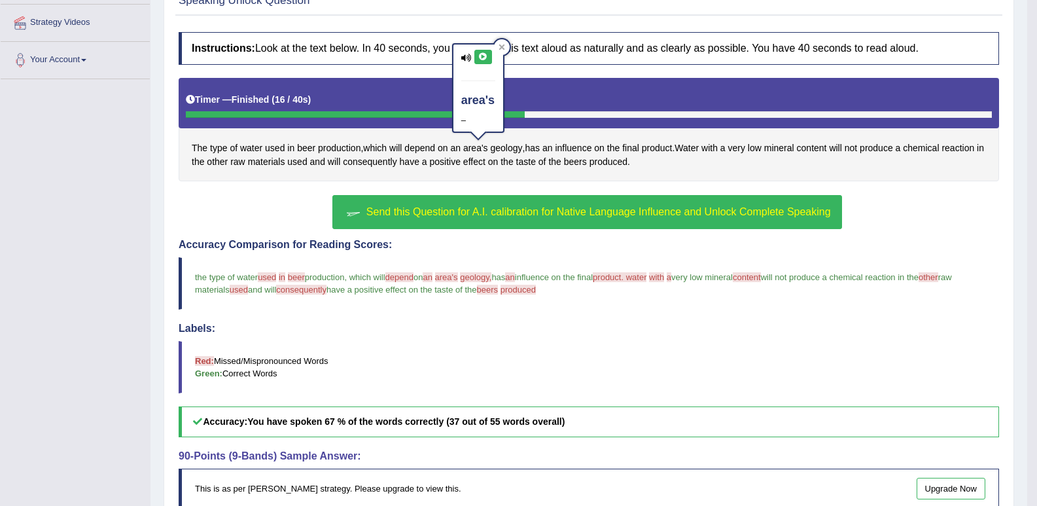
click at [482, 58] on icon at bounding box center [483, 57] width 10 height 8
click at [482, 56] on icon at bounding box center [483, 57] width 10 height 8
click at [484, 56] on icon at bounding box center [483, 57] width 10 height 8
click at [461, 148] on span "an" at bounding box center [455, 148] width 10 height 14
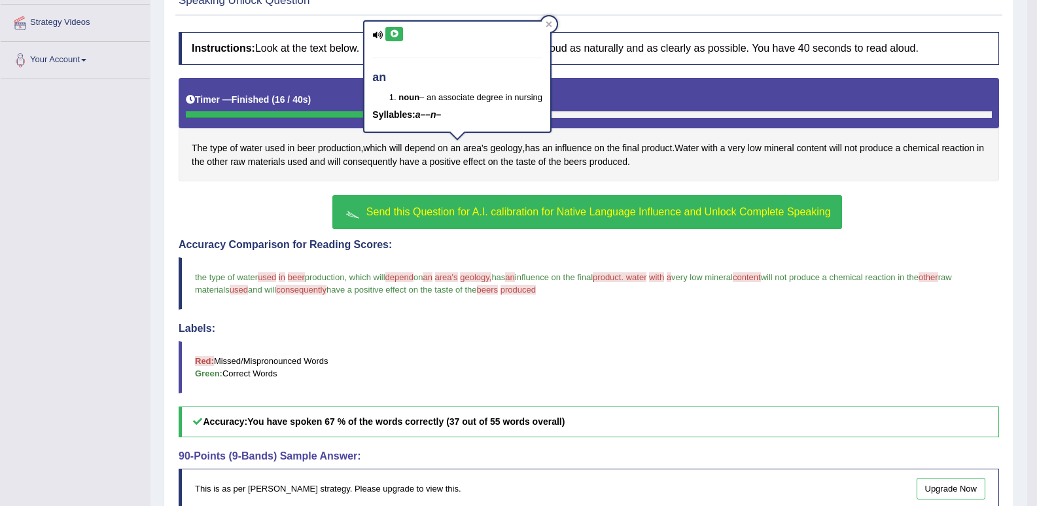
click at [398, 33] on icon at bounding box center [394, 34] width 10 height 8
click at [396, 32] on icon at bounding box center [394, 34] width 10 height 8
click at [482, 149] on span "area's" at bounding box center [475, 148] width 25 height 14
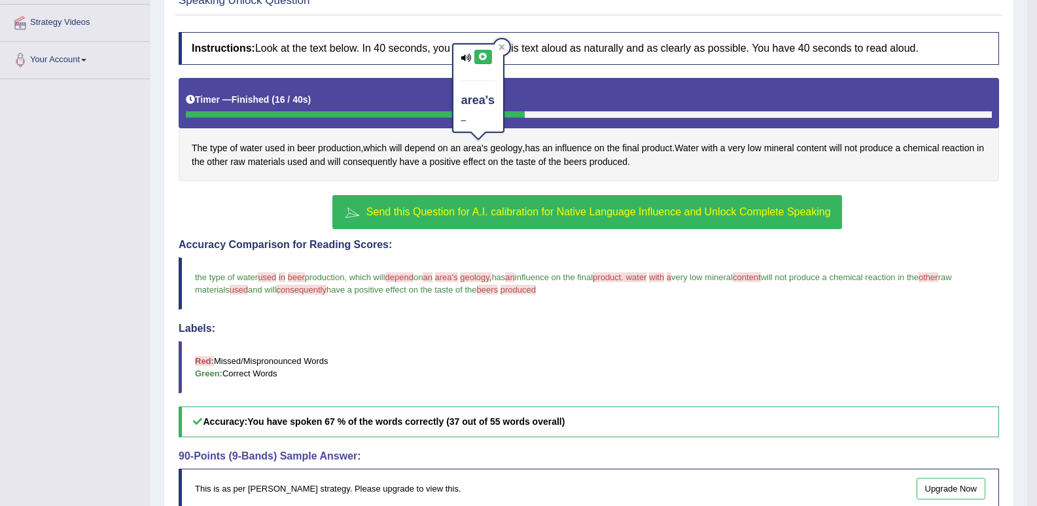
click at [485, 59] on icon at bounding box center [483, 57] width 10 height 8
click at [484, 55] on icon at bounding box center [483, 57] width 10 height 8
click at [510, 149] on span "geology" at bounding box center [507, 148] width 32 height 14
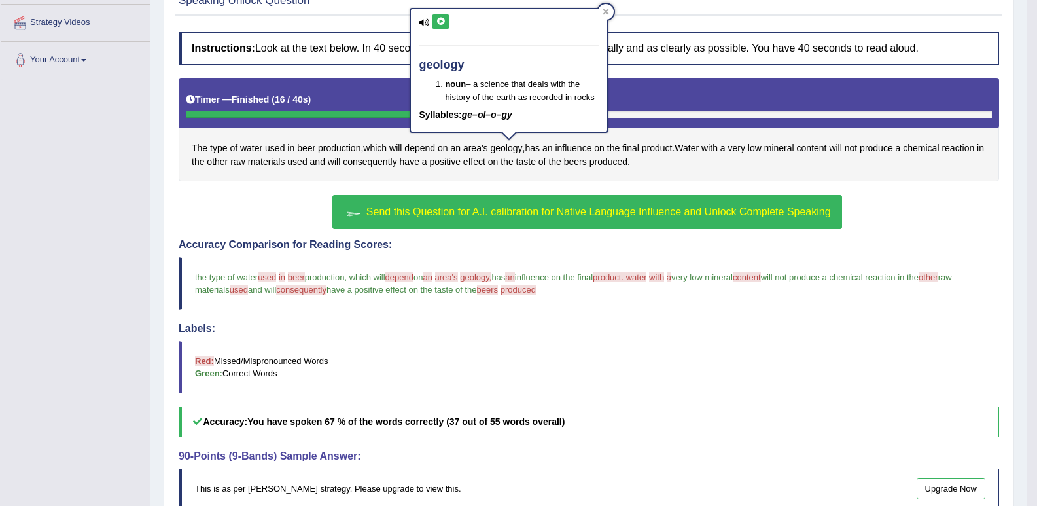
click at [440, 24] on icon at bounding box center [441, 22] width 10 height 8
click at [440, 18] on icon at bounding box center [441, 22] width 10 height 8
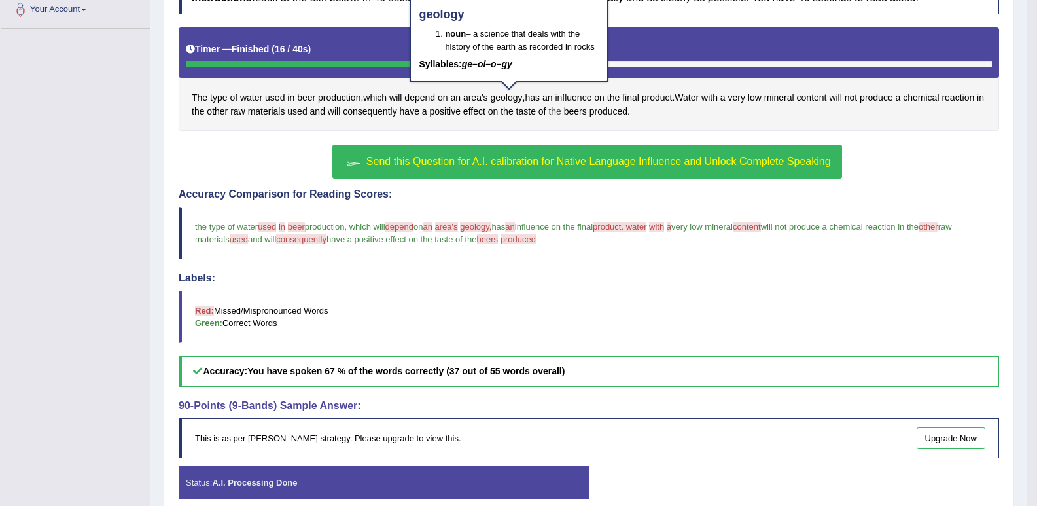
scroll to position [312, 0]
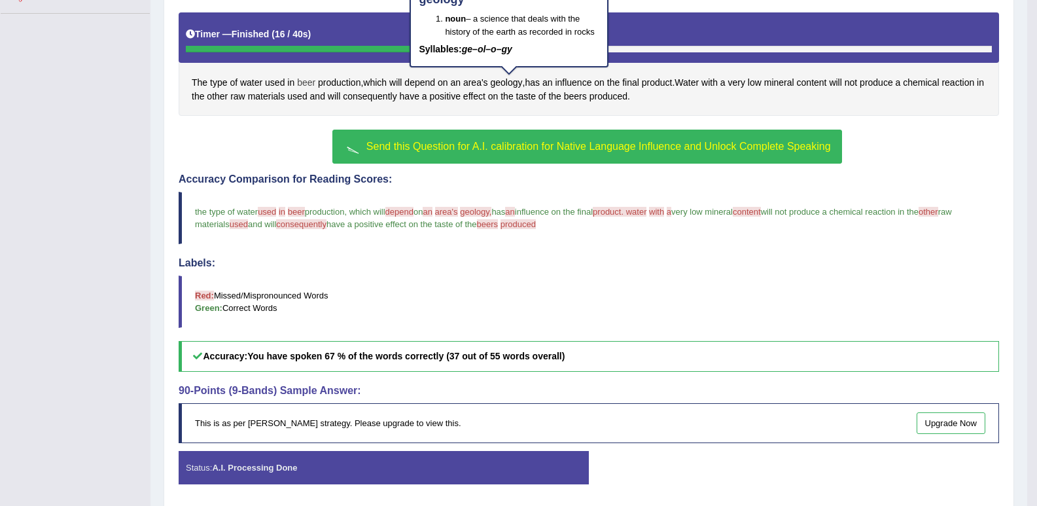
click at [303, 82] on span "beer" at bounding box center [306, 83] width 18 height 14
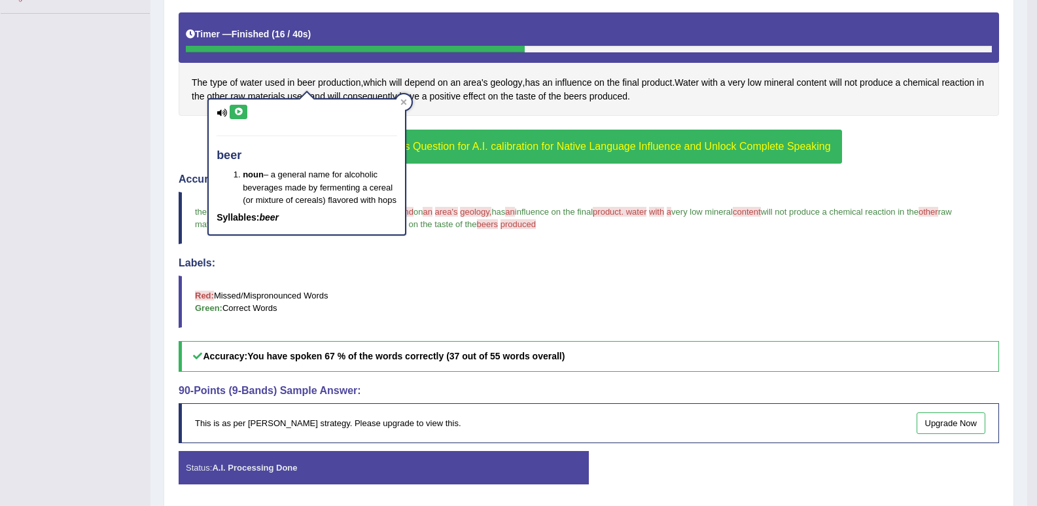
click at [240, 111] on icon at bounding box center [239, 112] width 10 height 8
click at [404, 102] on icon at bounding box center [404, 102] width 6 height 6
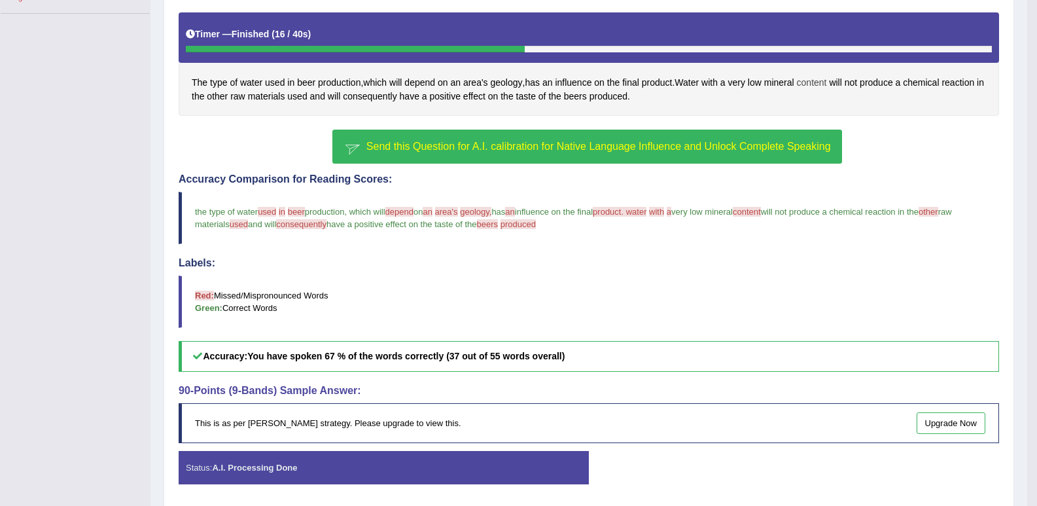
click at [827, 82] on span "content" at bounding box center [812, 83] width 30 height 14
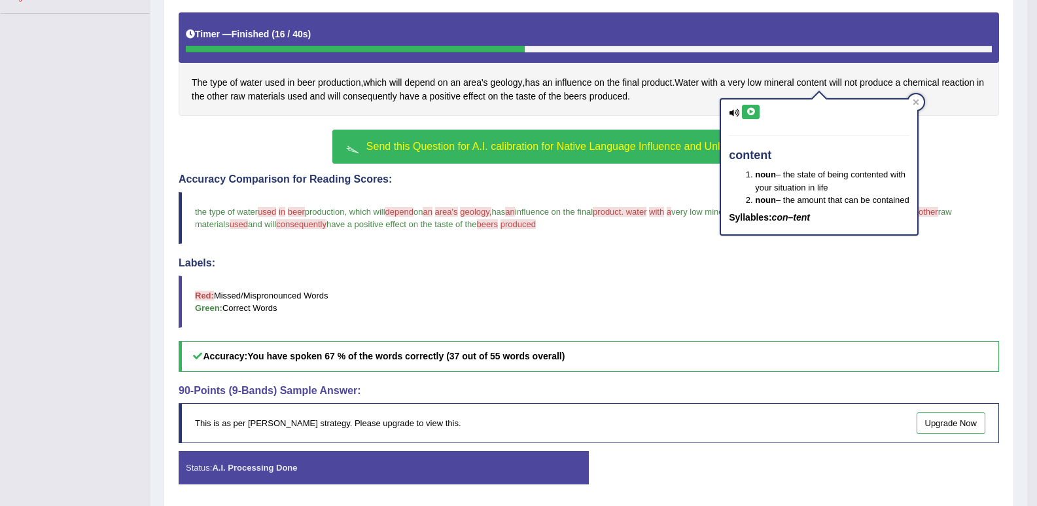
click at [750, 109] on icon at bounding box center [751, 112] width 10 height 8
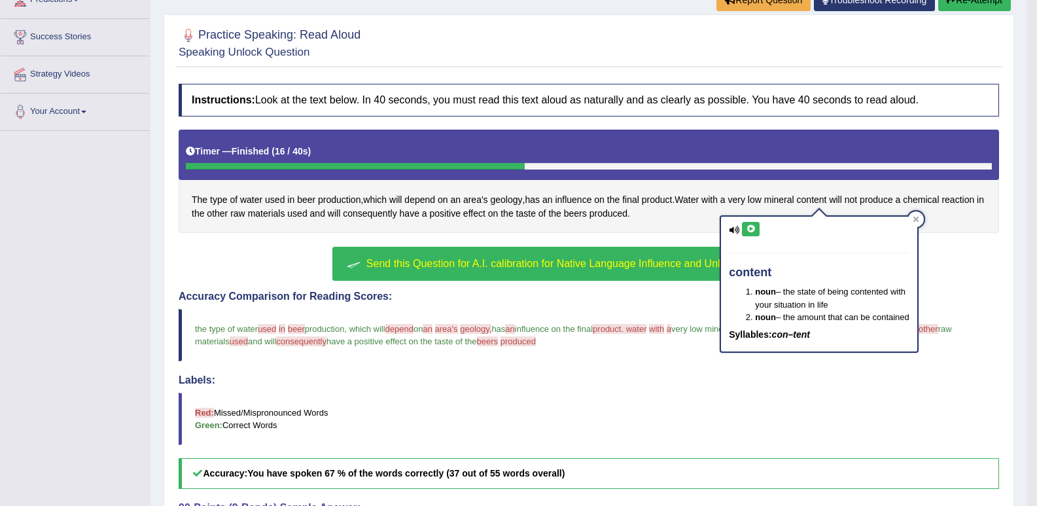
scroll to position [196, 0]
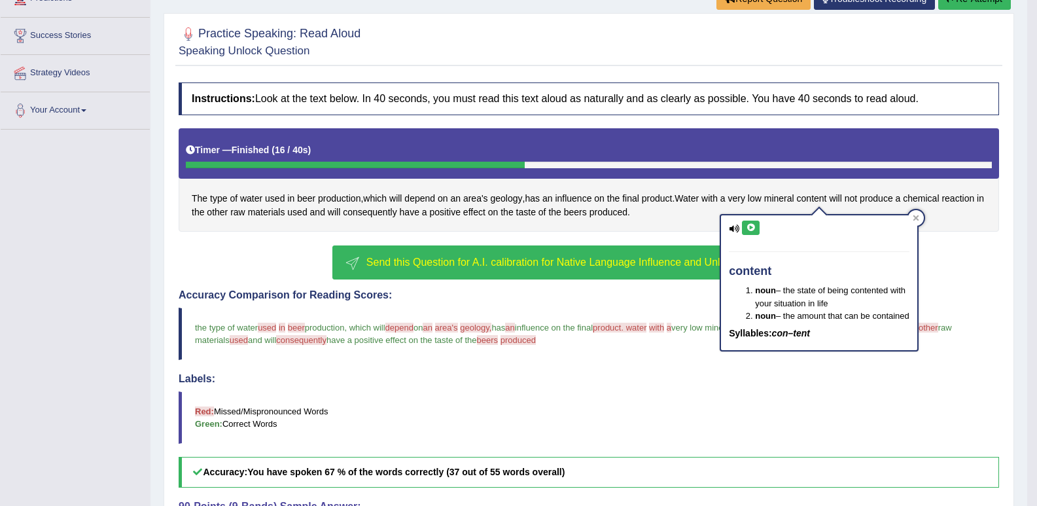
click at [469, 264] on span "Send this Question for A.I. calibration for Native Language Influence and Unloc…" at bounding box center [598, 262] width 465 height 11
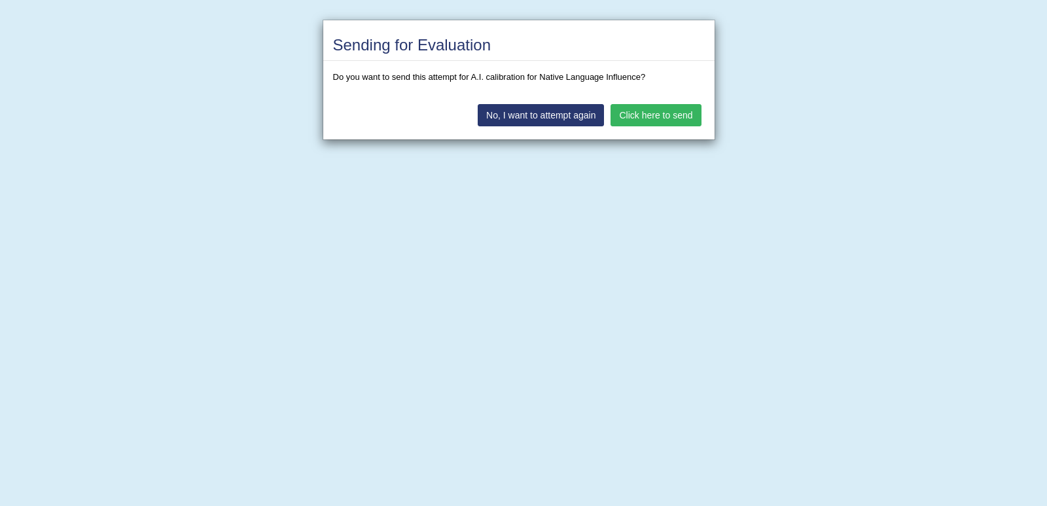
click at [643, 115] on button "Click here to send" at bounding box center [656, 115] width 90 height 22
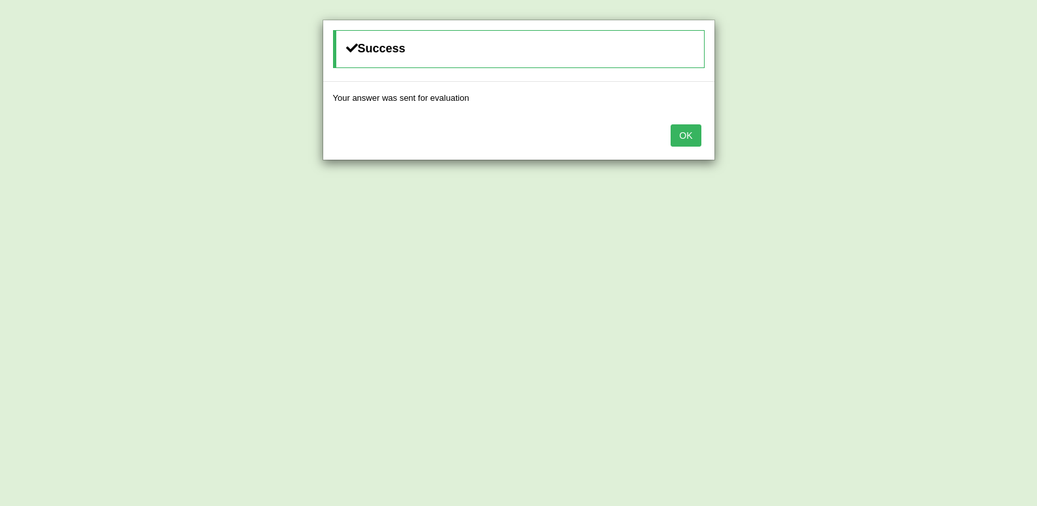
click at [694, 135] on button "OK" at bounding box center [686, 135] width 30 height 22
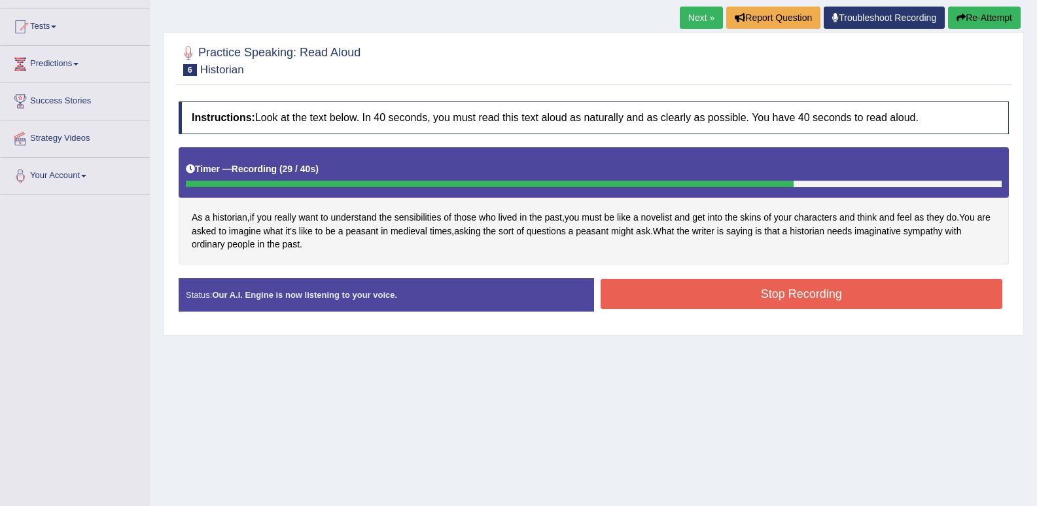
click at [696, 287] on button "Stop Recording" at bounding box center [802, 294] width 402 height 30
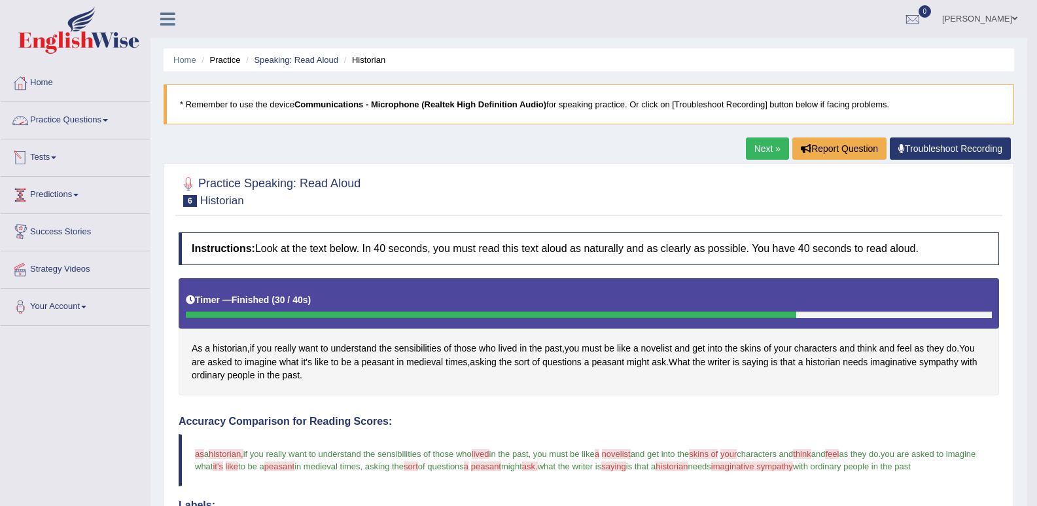
click at [108, 120] on span at bounding box center [105, 120] width 5 height 3
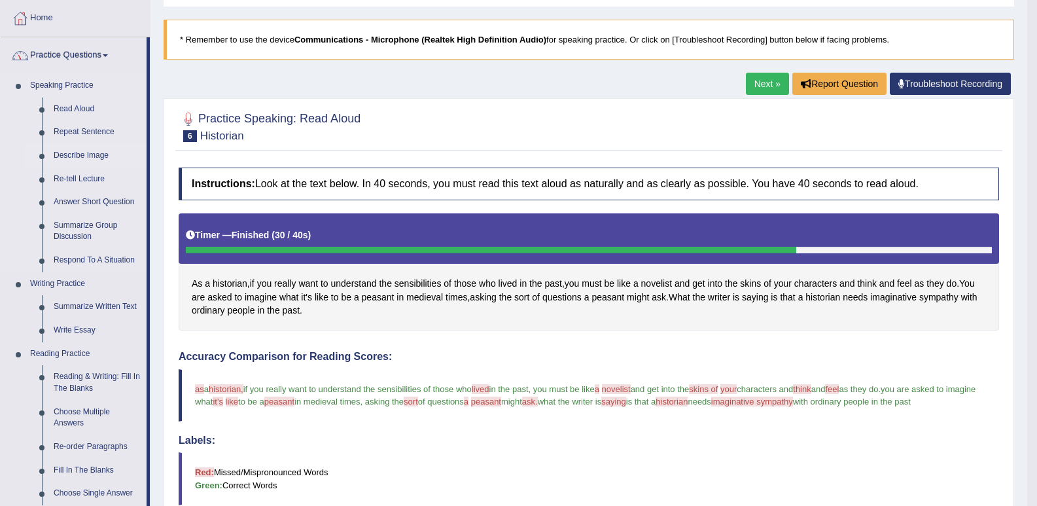
scroll to position [65, 0]
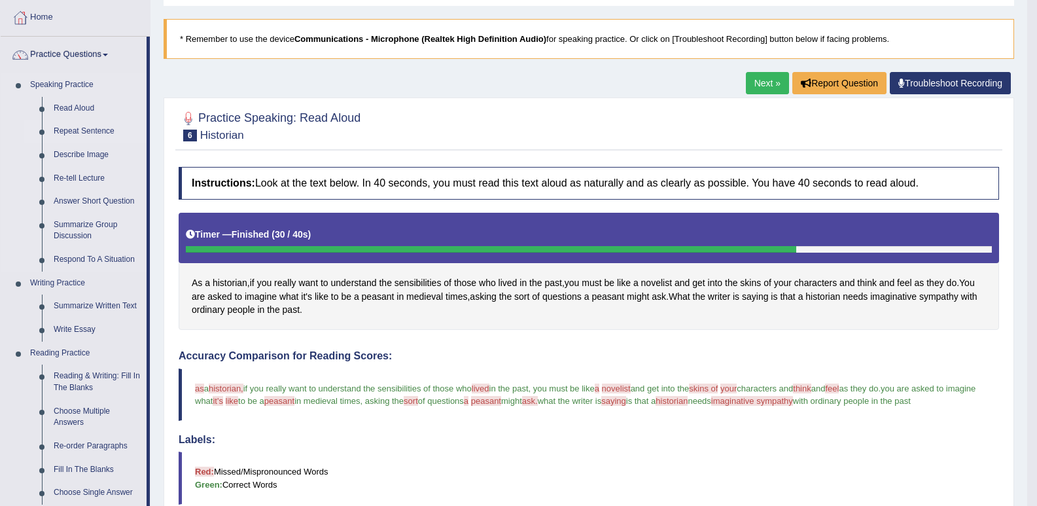
click at [99, 128] on link "Repeat Sentence" at bounding box center [97, 132] width 99 height 24
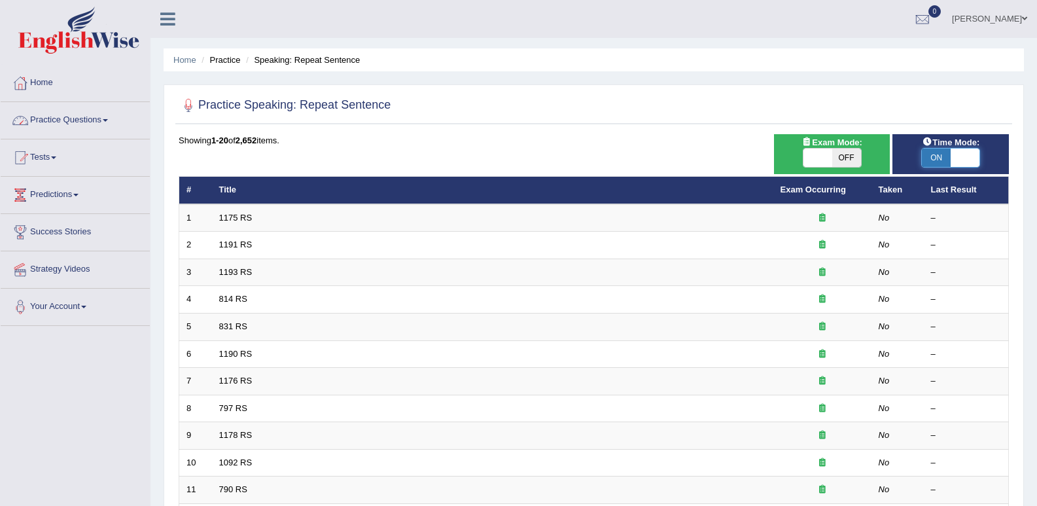
click at [969, 160] on span at bounding box center [965, 158] width 29 height 18
checkbox input "false"
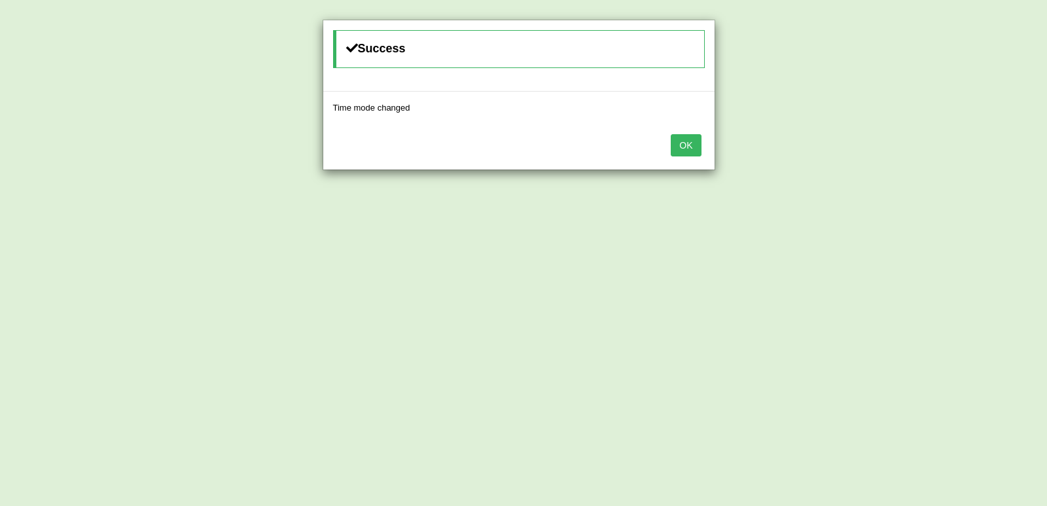
drag, startPoint x: 669, startPoint y: 151, endPoint x: 678, endPoint y: 146, distance: 9.7
click at [677, 146] on div "OK" at bounding box center [518, 147] width 391 height 46
click at [679, 146] on button "OK" at bounding box center [686, 145] width 30 height 22
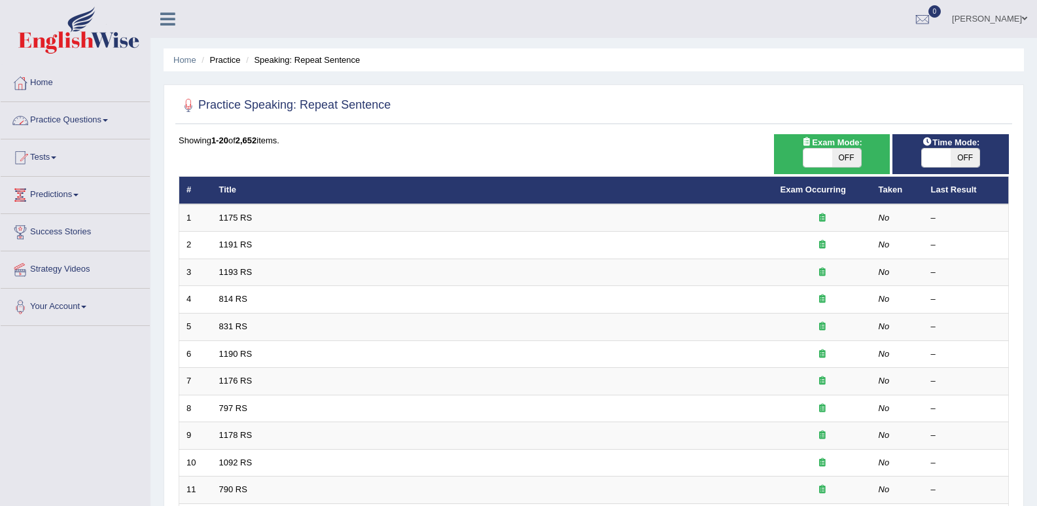
click at [107, 116] on link "Practice Questions" at bounding box center [75, 118] width 149 height 33
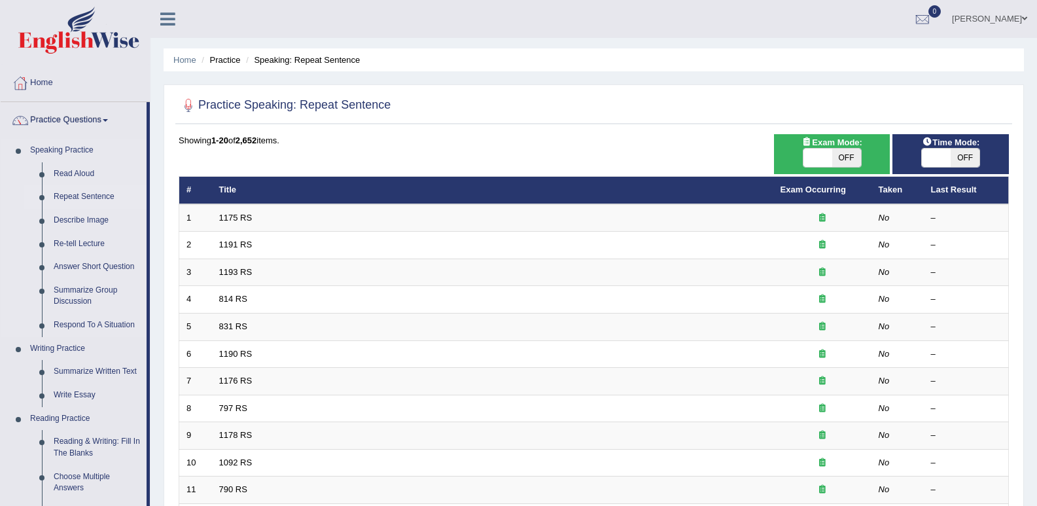
click at [96, 197] on link "Repeat Sentence" at bounding box center [97, 197] width 99 height 24
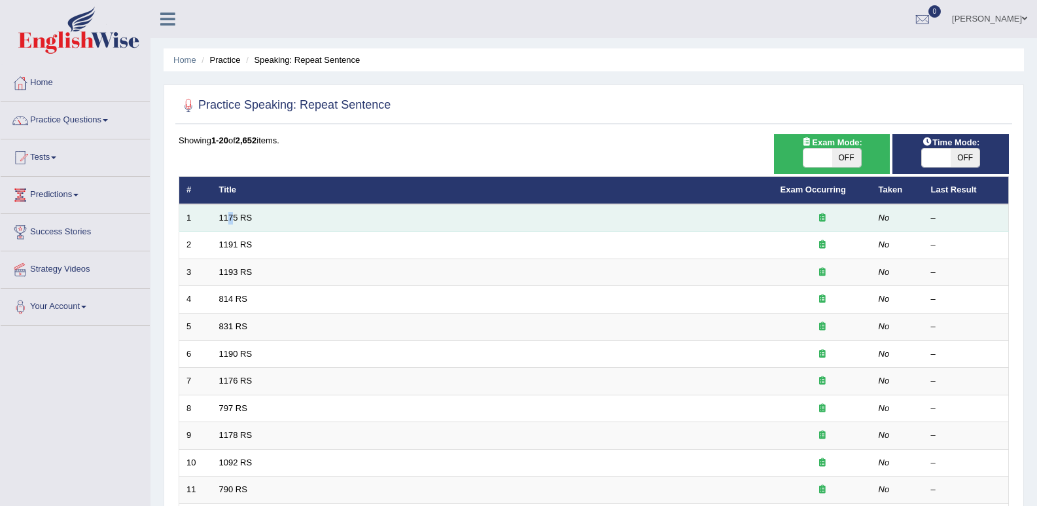
click at [230, 228] on td "1175 RS" at bounding box center [492, 217] width 561 height 27
click at [244, 219] on link "1175 RS" at bounding box center [235, 218] width 33 height 10
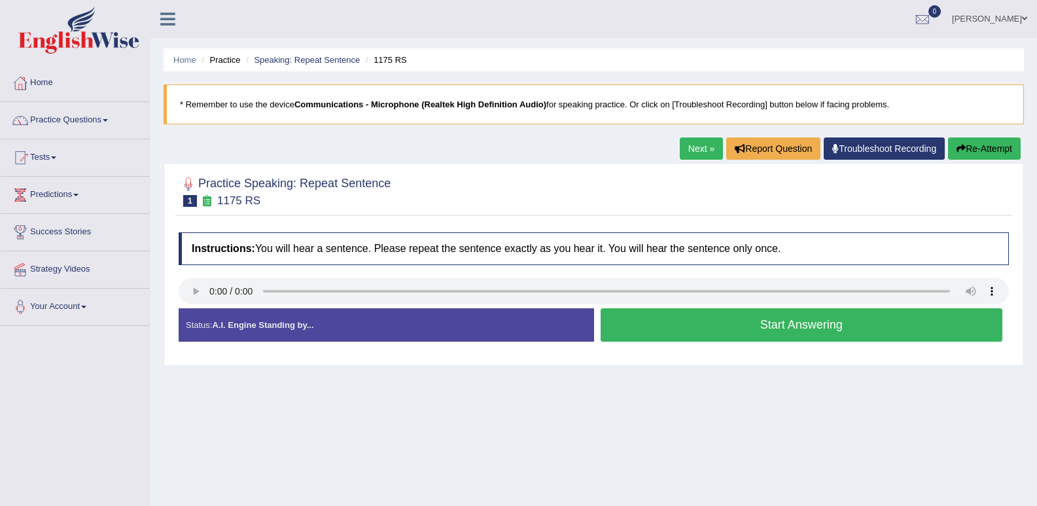
click at [656, 330] on button "Start Answering" at bounding box center [802, 324] width 402 height 33
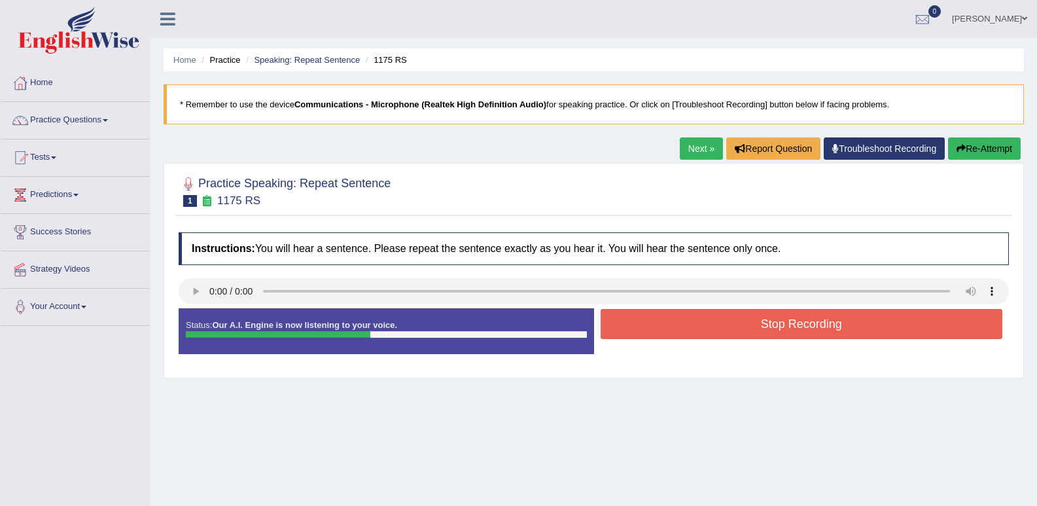
click at [681, 332] on button "Stop Recording" at bounding box center [802, 324] width 402 height 30
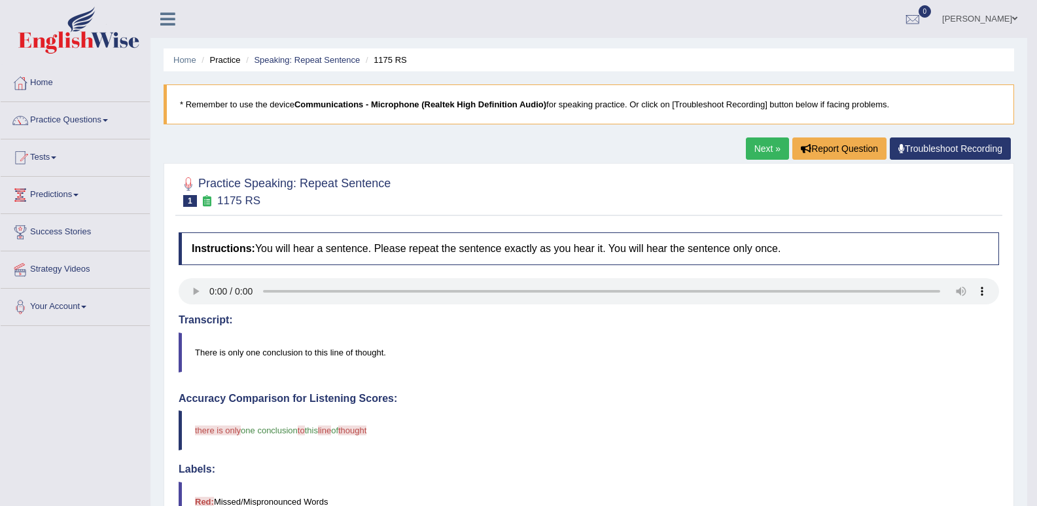
click at [769, 149] on link "Next »" at bounding box center [767, 148] width 43 height 22
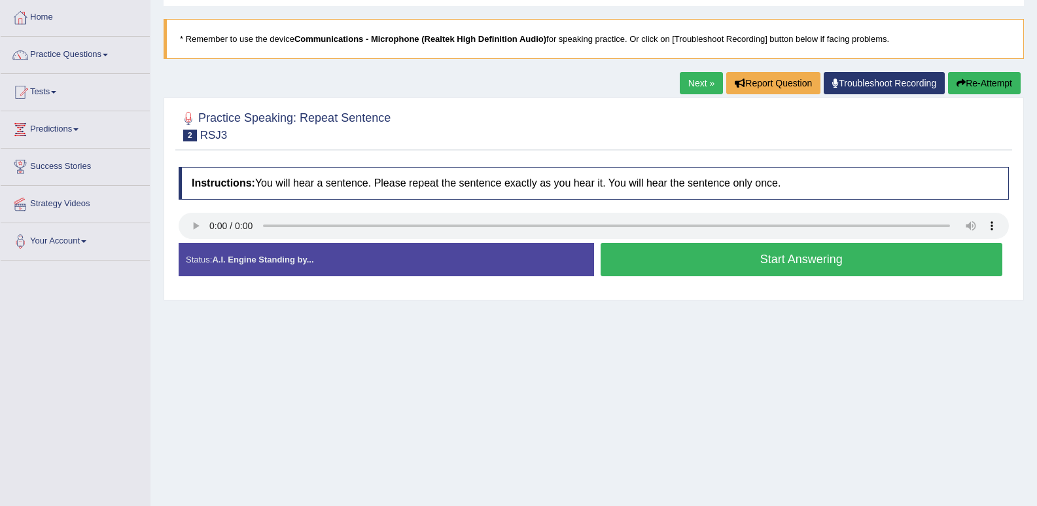
click at [622, 252] on button "Start Answering" at bounding box center [802, 259] width 402 height 33
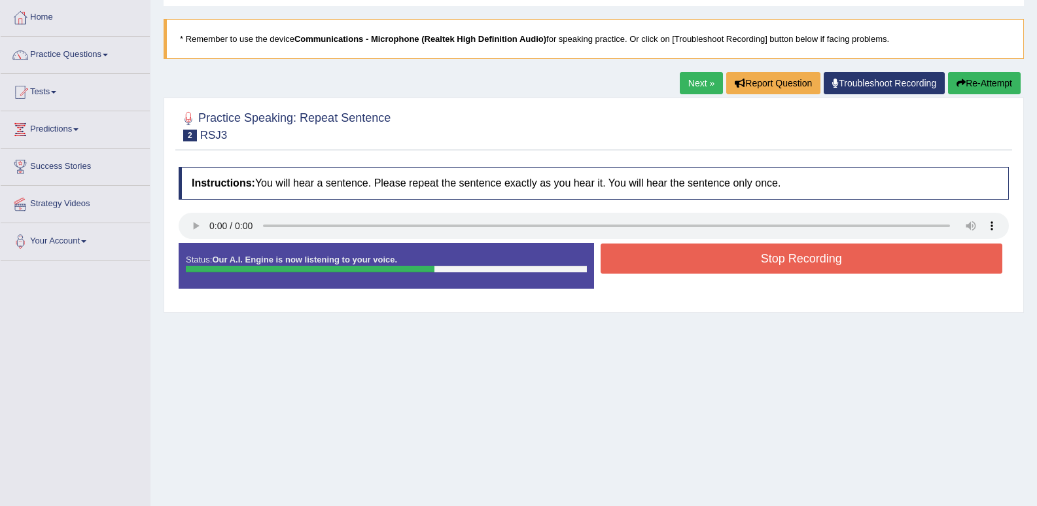
click at [732, 254] on button "Stop Recording" at bounding box center [802, 258] width 402 height 30
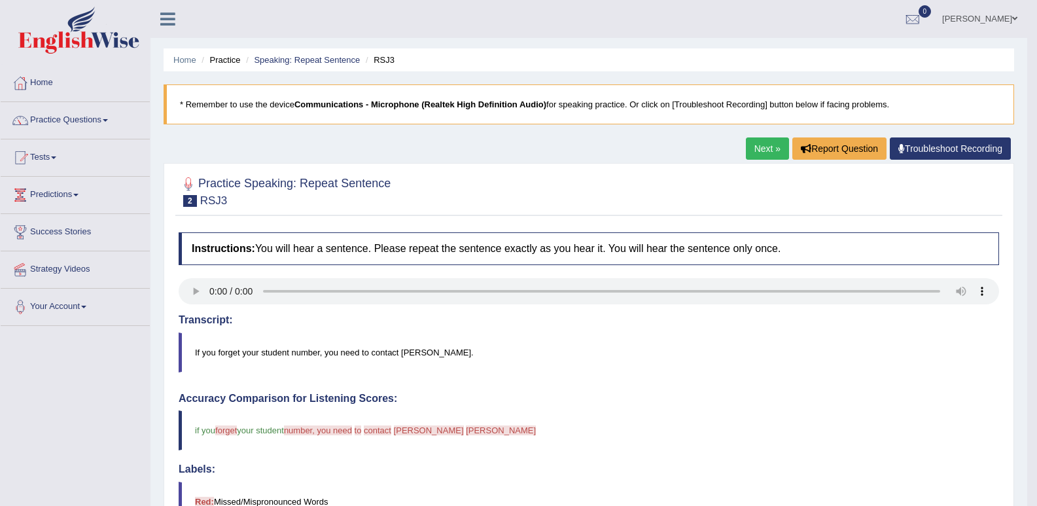
click at [762, 146] on link "Next »" at bounding box center [767, 148] width 43 height 22
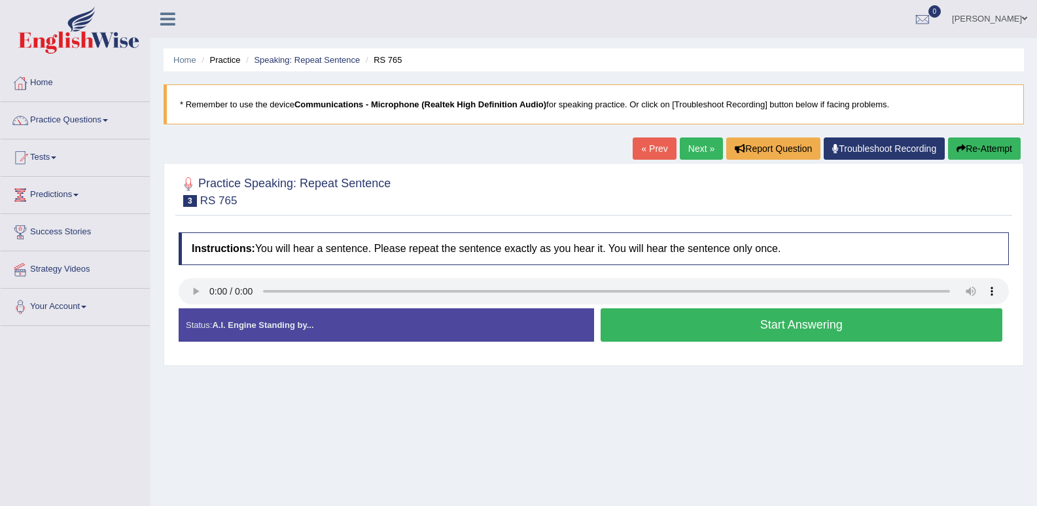
click at [696, 149] on link "Next »" at bounding box center [701, 148] width 43 height 22
click at [197, 306] on div at bounding box center [594, 292] width 830 height 29
click at [636, 328] on button "Start Answering" at bounding box center [802, 324] width 402 height 33
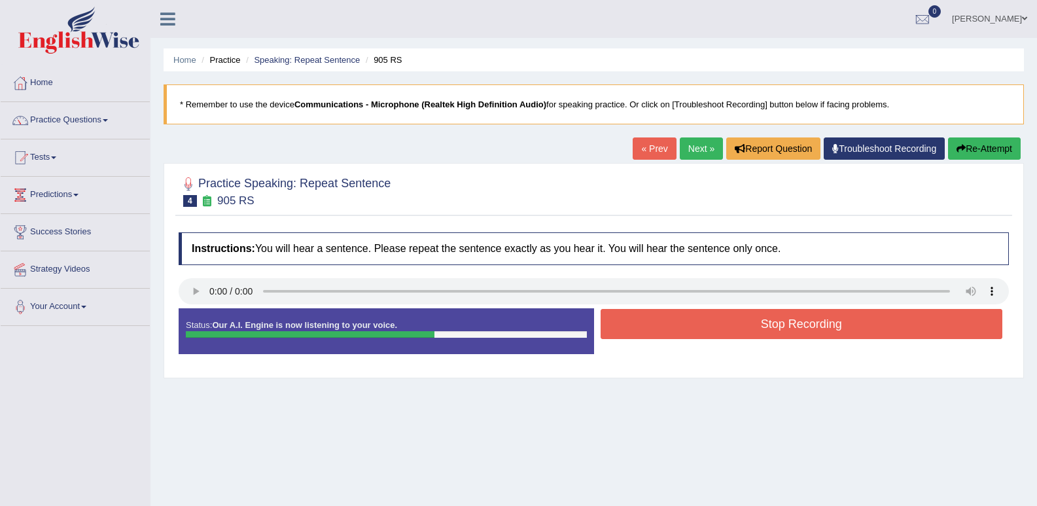
click at [633, 311] on button "Stop Recording" at bounding box center [802, 324] width 402 height 30
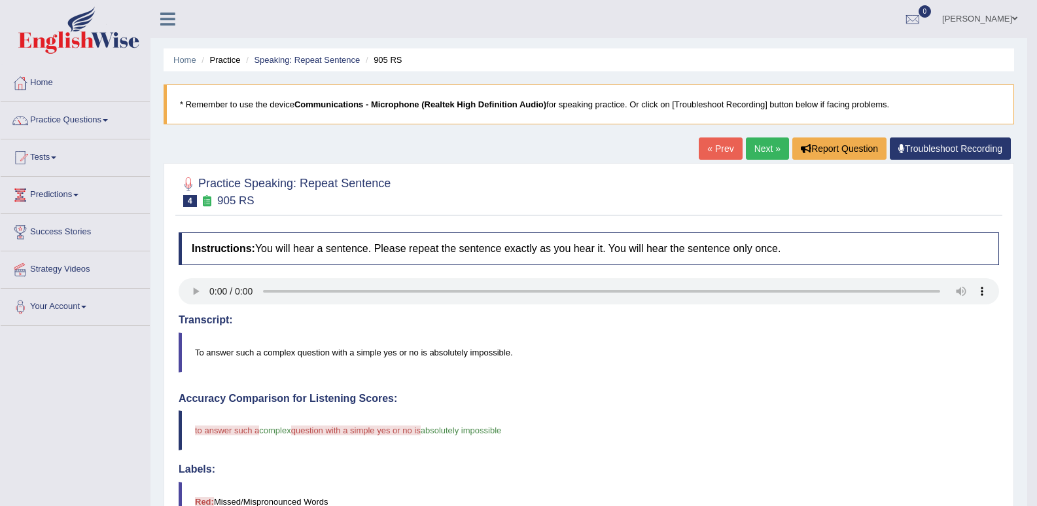
click at [768, 149] on link "Next »" at bounding box center [767, 148] width 43 height 22
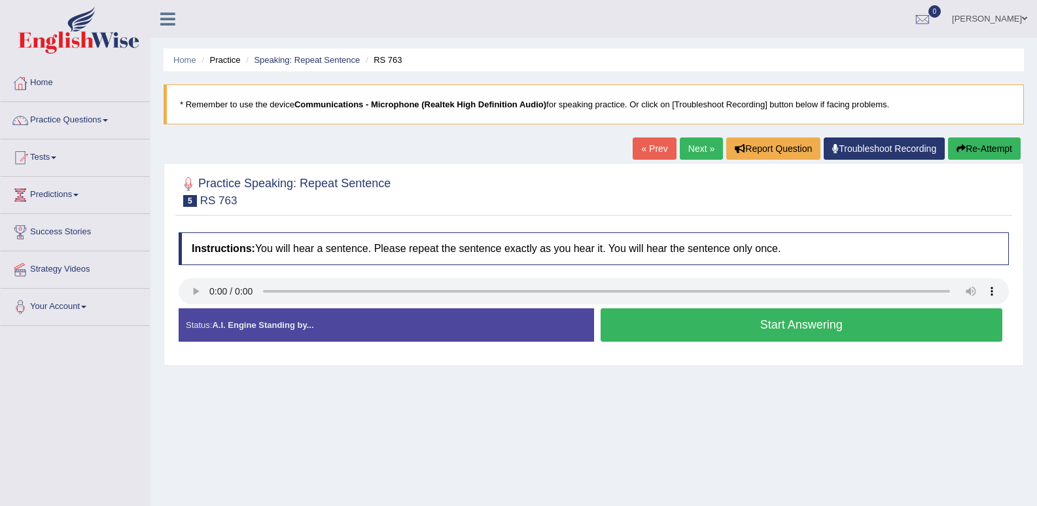
click at [634, 316] on button "Start Answering" at bounding box center [802, 324] width 402 height 33
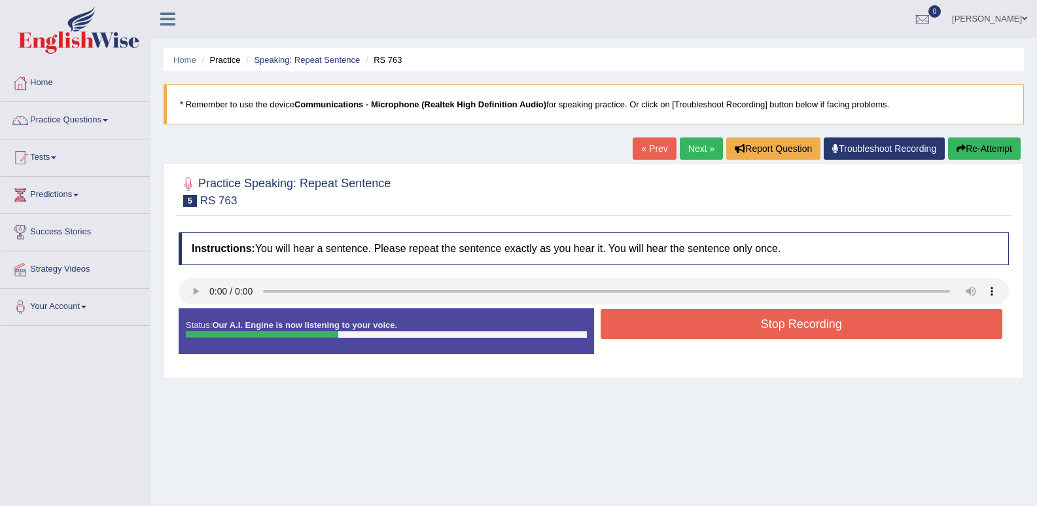
click at [619, 313] on button "Stop Recording" at bounding box center [802, 324] width 402 height 30
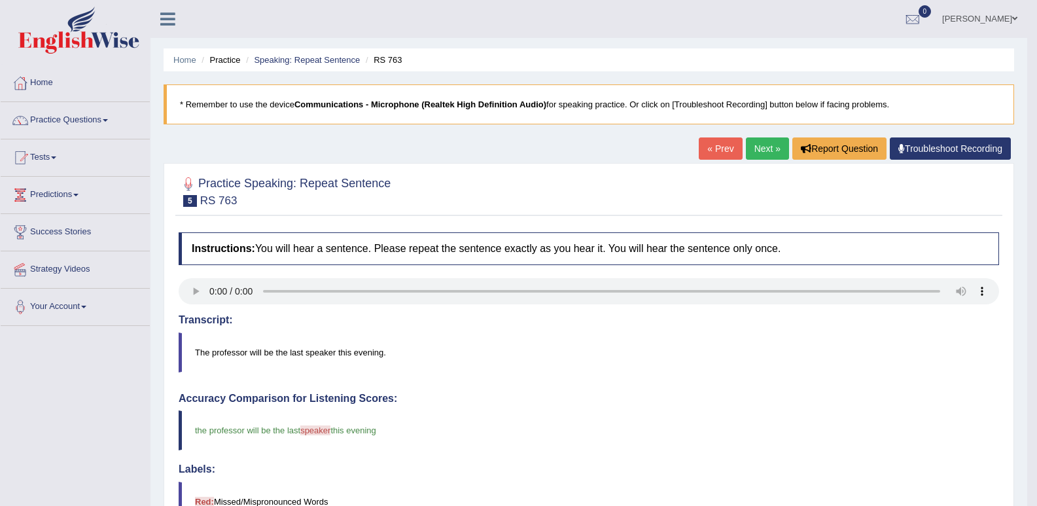
click at [768, 148] on link "Next »" at bounding box center [767, 148] width 43 height 22
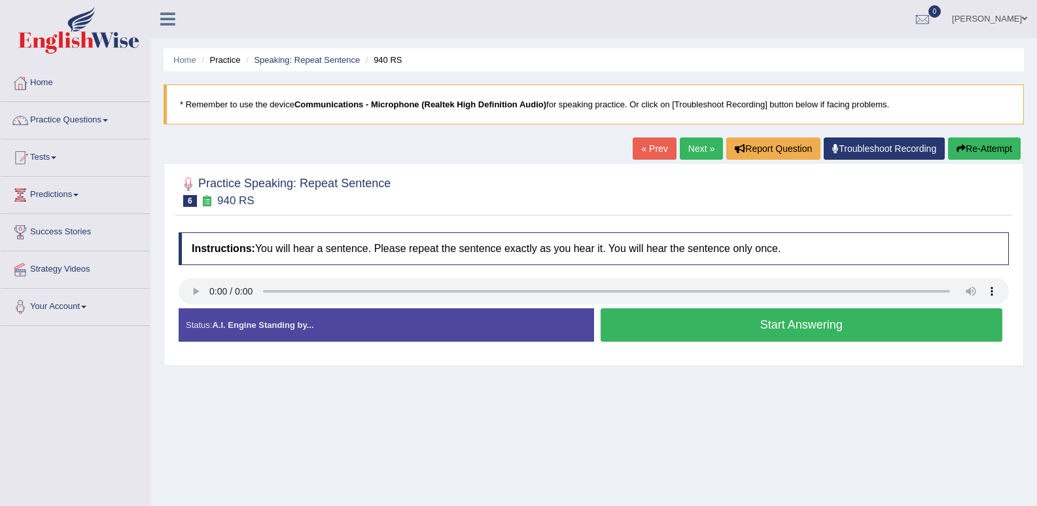
click at [211, 306] on div at bounding box center [594, 292] width 830 height 29
click at [681, 324] on button "Start Answering" at bounding box center [802, 324] width 402 height 33
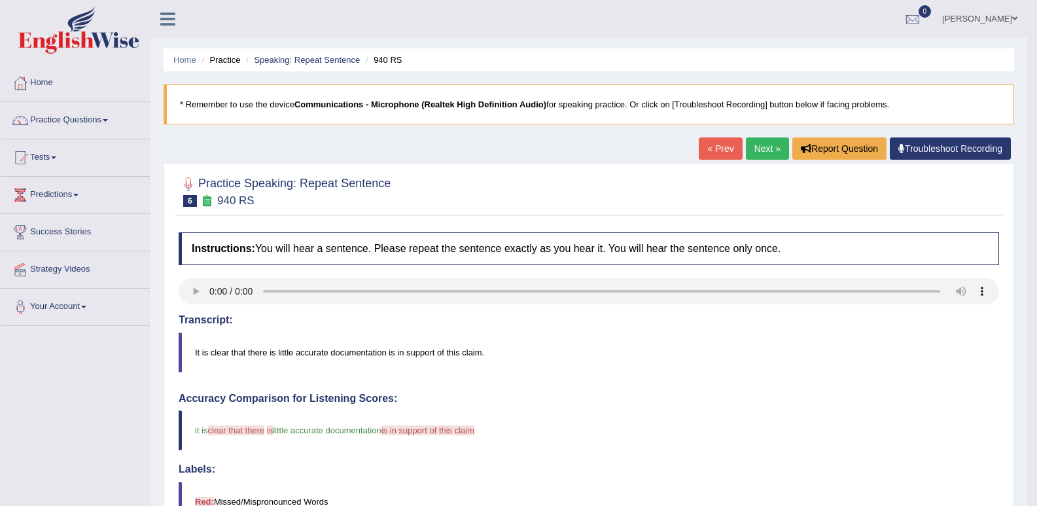
click at [762, 151] on link "Next »" at bounding box center [767, 148] width 43 height 22
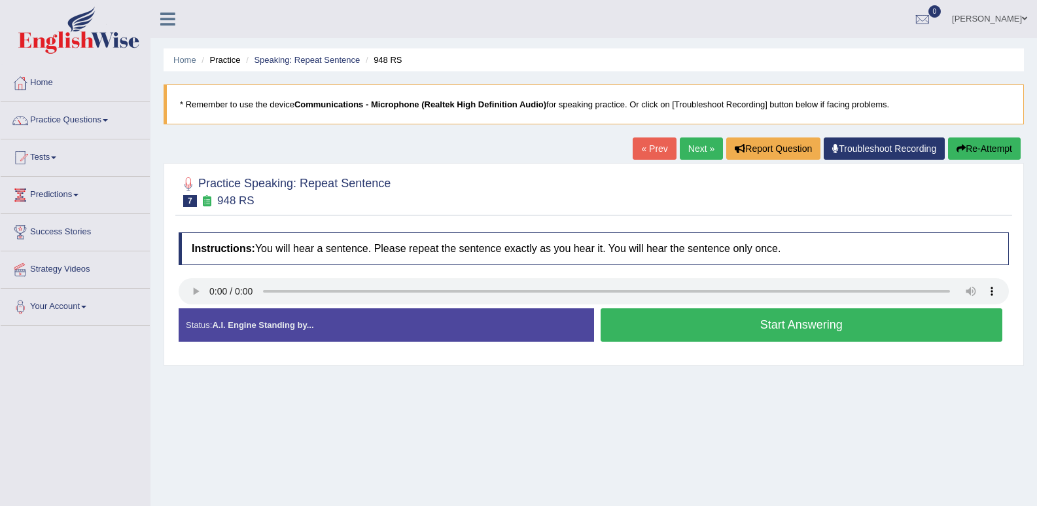
click at [707, 328] on button "Start Answering" at bounding box center [802, 324] width 402 height 33
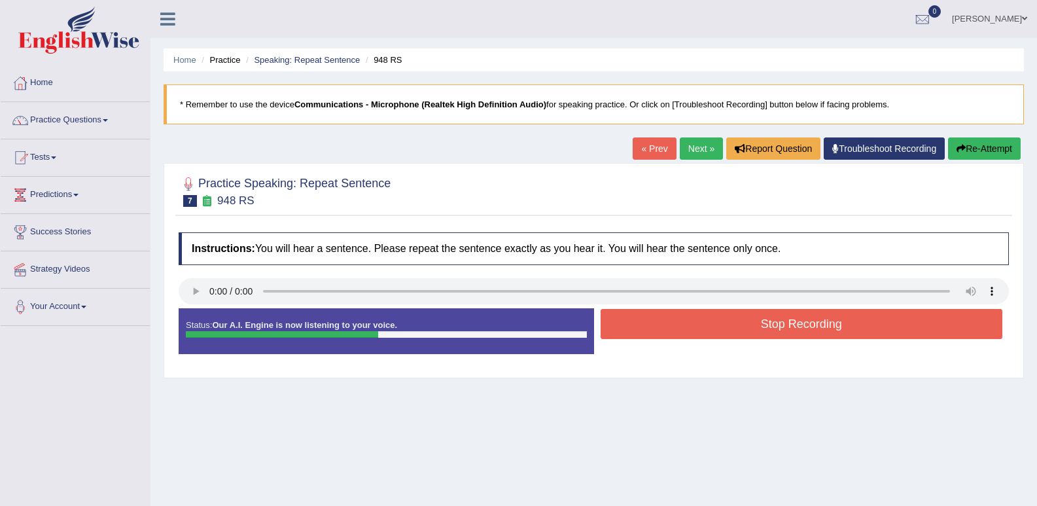
click at [709, 319] on button "Stop Recording" at bounding box center [802, 324] width 402 height 30
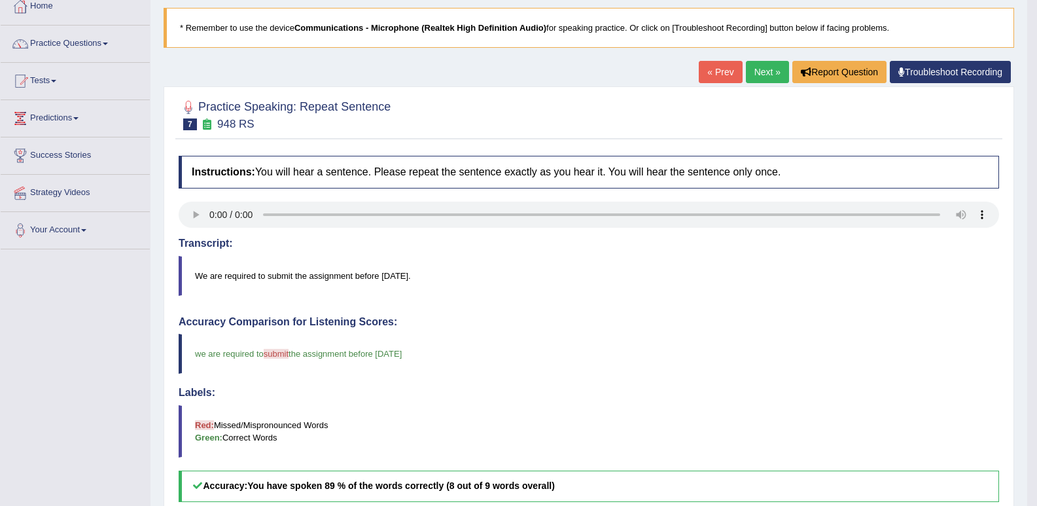
scroll to position [65, 0]
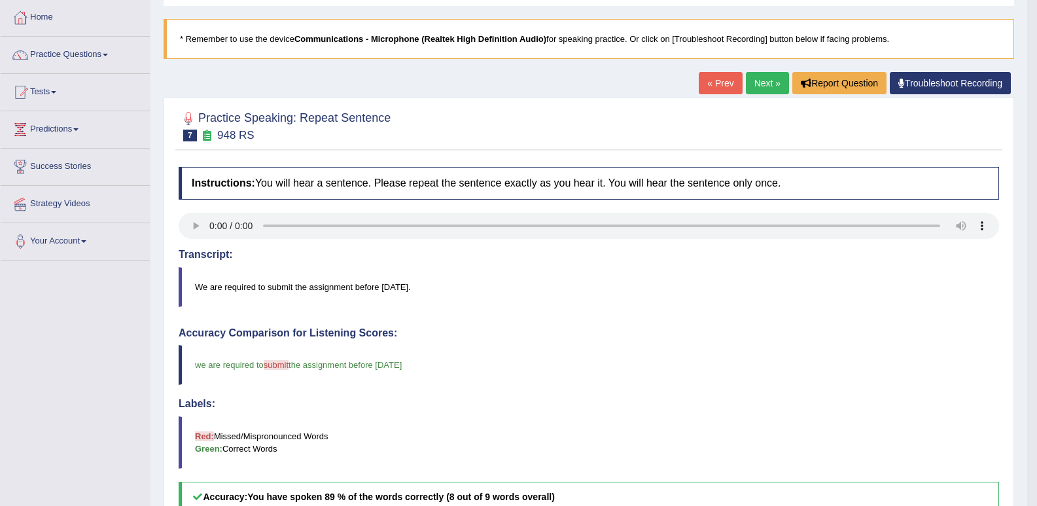
click at [287, 287] on blockquote "We are required to submit the assignment before Friday." at bounding box center [589, 287] width 821 height 40
click at [283, 363] on span "submit" at bounding box center [276, 365] width 25 height 10
drag, startPoint x: 283, startPoint y: 363, endPoint x: 264, endPoint y: 305, distance: 60.8
click at [281, 353] on blockquote "we are required to submit summit the assignment before friday" at bounding box center [589, 365] width 821 height 40
click at [277, 288] on blockquote "We are required to submit the assignment before Friday." at bounding box center [589, 287] width 821 height 40
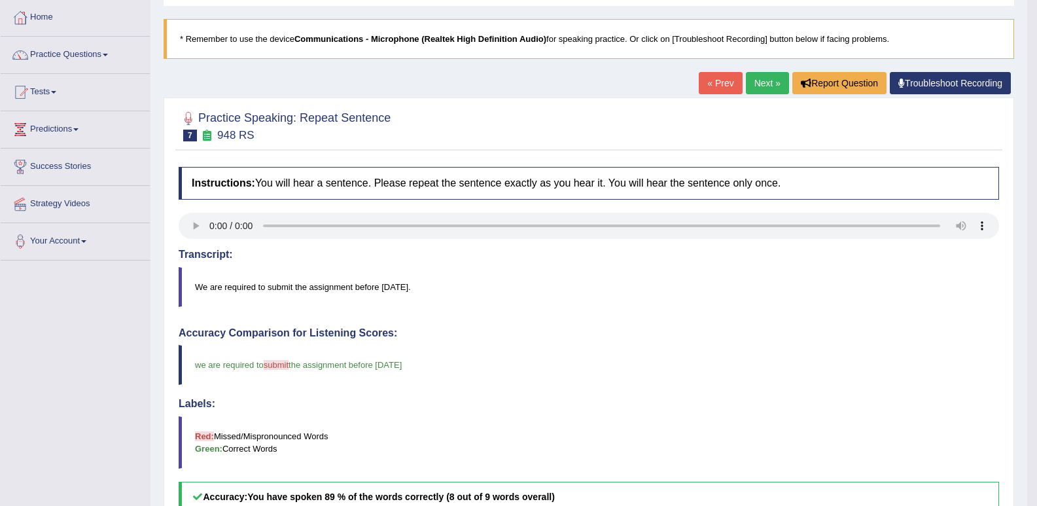
click at [277, 288] on blockquote "We are required to submit the assignment before Friday." at bounding box center [589, 287] width 821 height 40
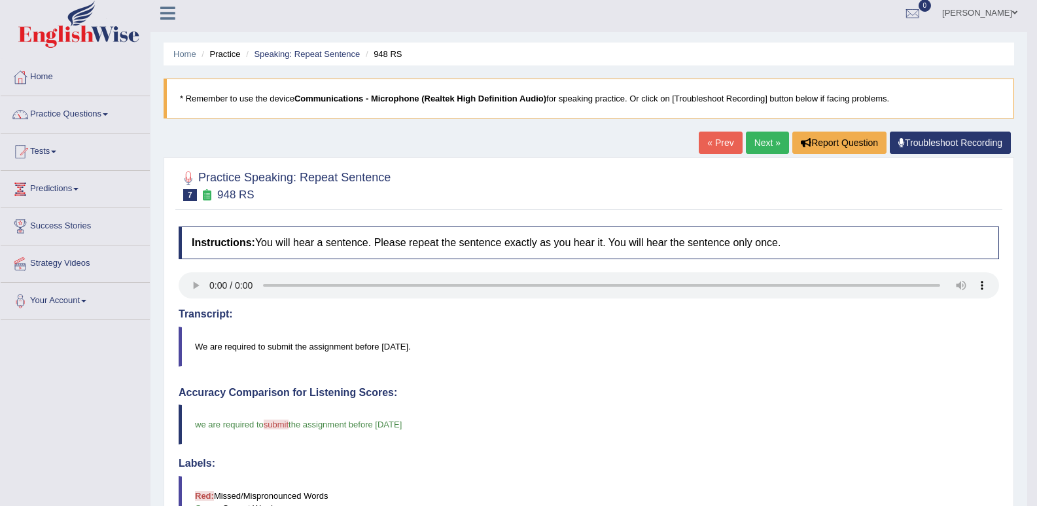
scroll to position [0, 0]
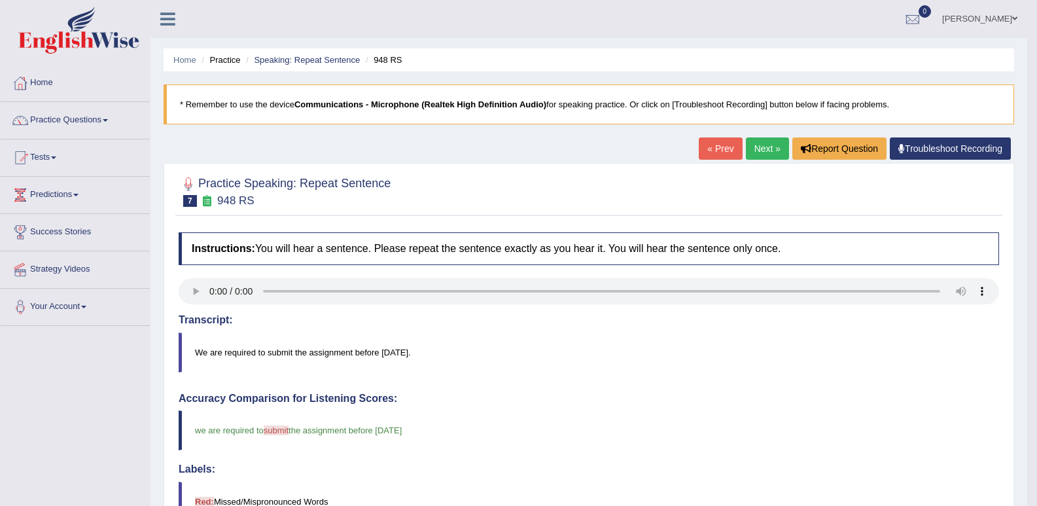
click at [776, 149] on link "Next »" at bounding box center [767, 148] width 43 height 22
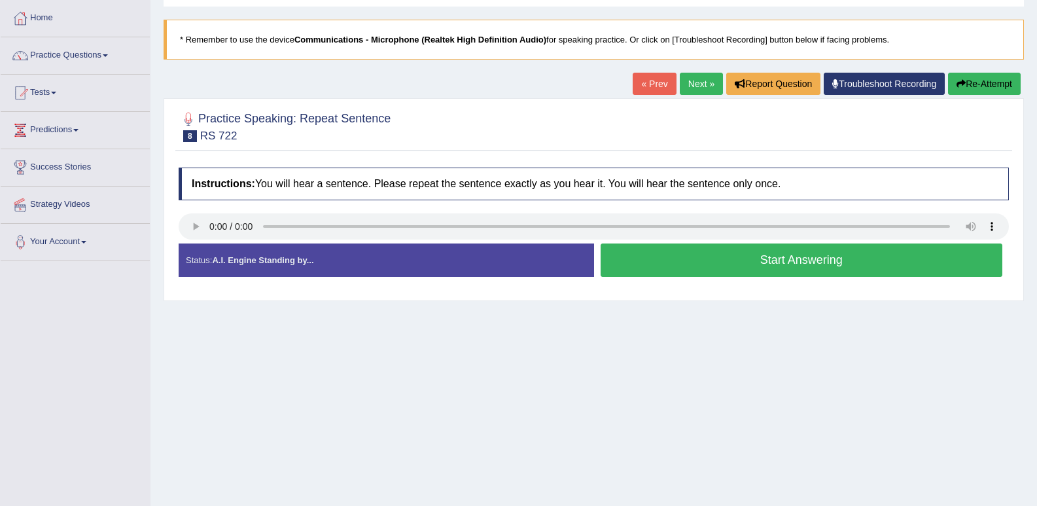
scroll to position [65, 0]
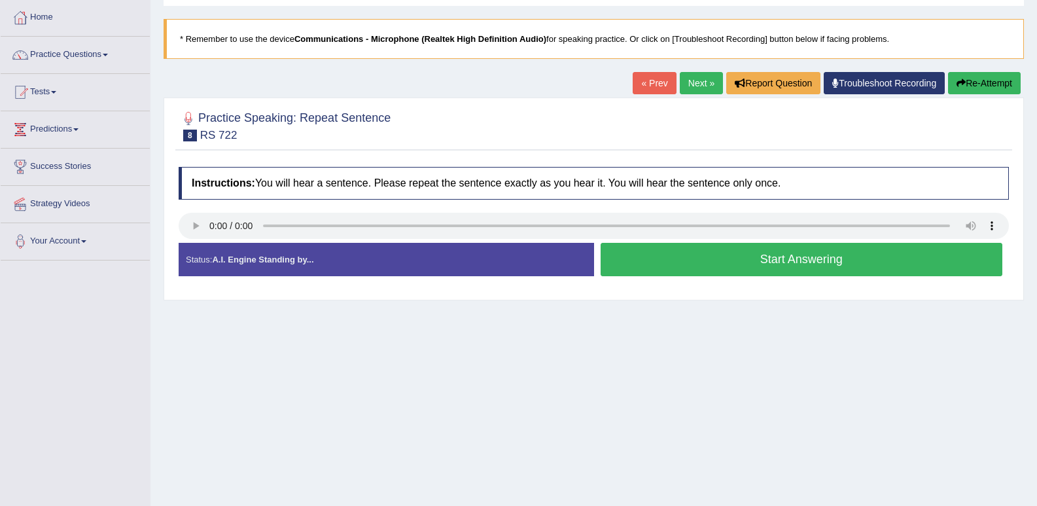
click at [690, 255] on button "Start Answering" at bounding box center [802, 259] width 402 height 33
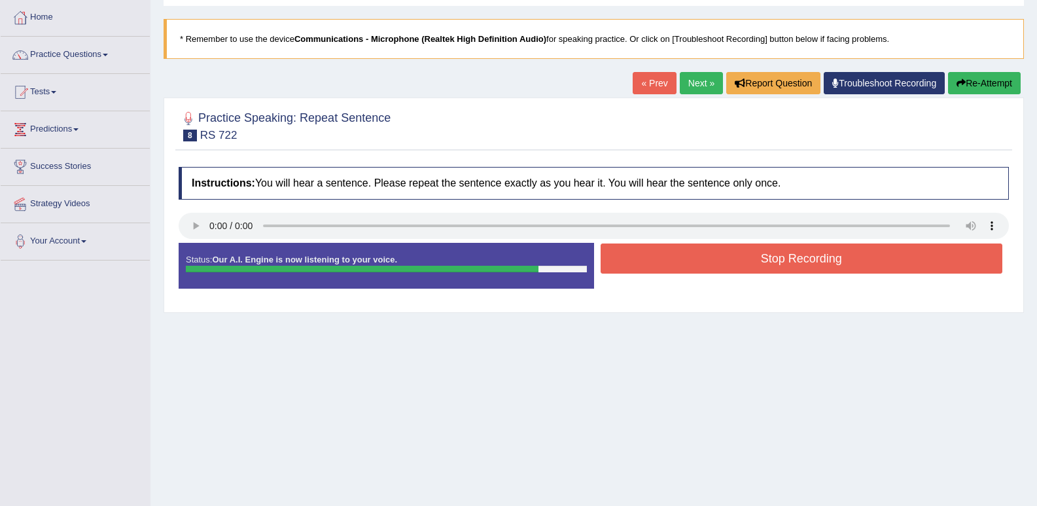
click at [650, 264] on button "Stop Recording" at bounding box center [802, 258] width 402 height 30
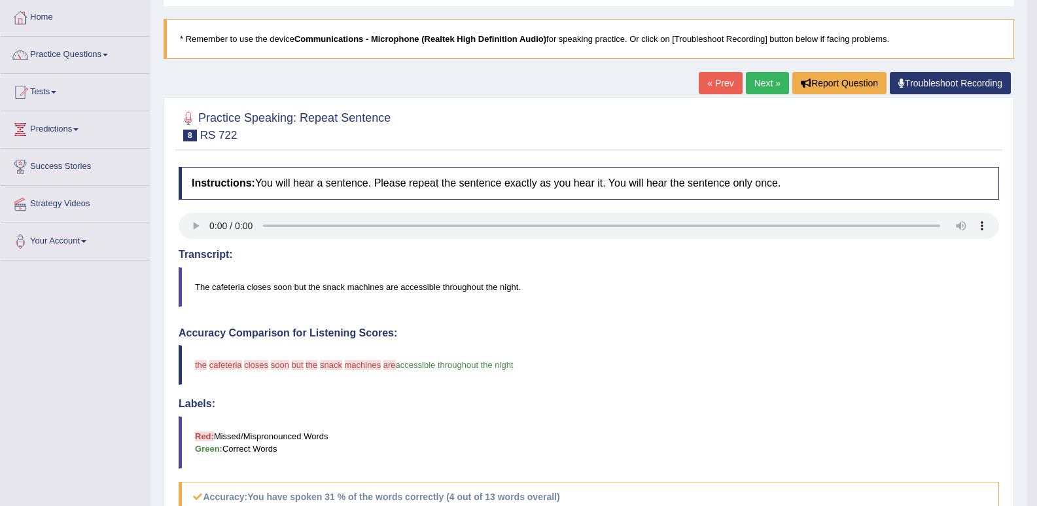
click at [773, 86] on link "Next »" at bounding box center [767, 83] width 43 height 22
